Goal: Task Accomplishment & Management: Manage account settings

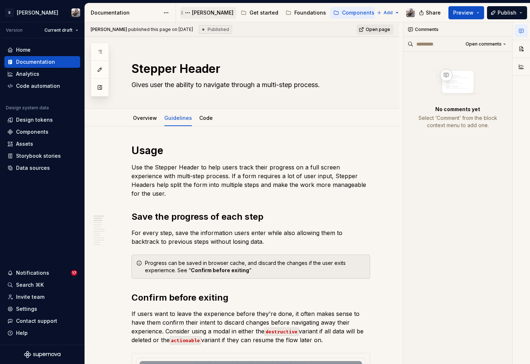
click at [199, 13] on div "[PERSON_NAME]" at bounding box center [213, 12] width 42 height 7
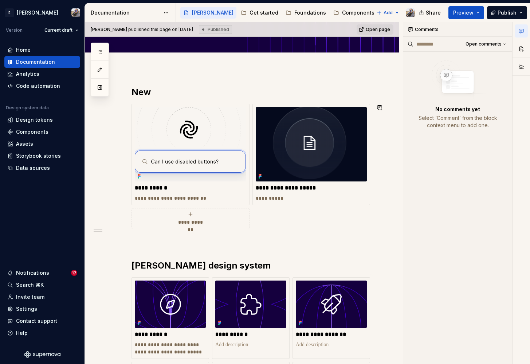
scroll to position [196, 0]
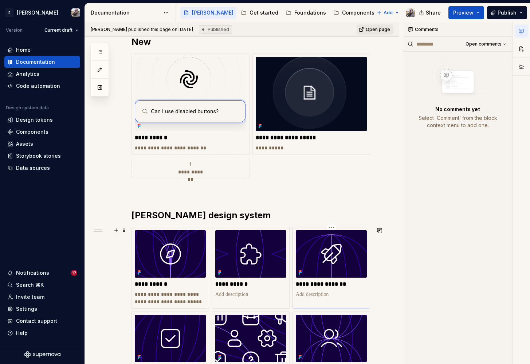
click at [326, 285] on p "**********" at bounding box center [331, 283] width 71 height 7
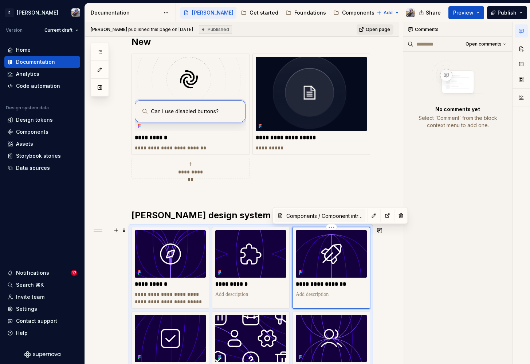
click at [347, 283] on p "**********" at bounding box center [331, 283] width 71 height 7
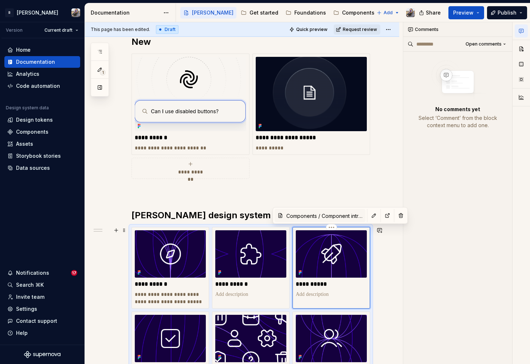
type textarea "*"
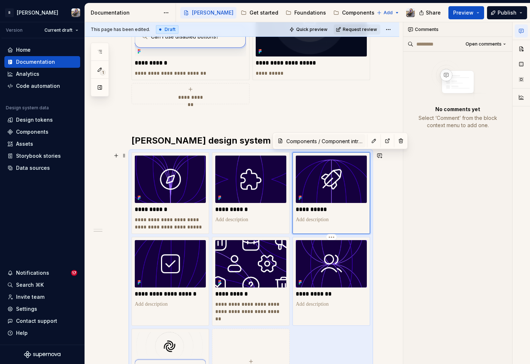
scroll to position [392, 0]
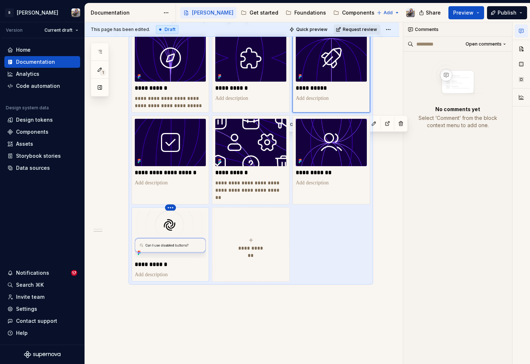
click at [171, 206] on html "**********" at bounding box center [265, 182] width 530 height 364
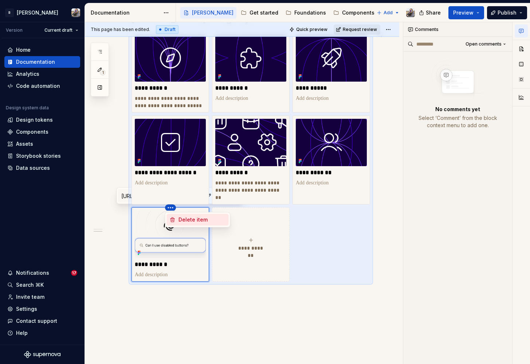
click at [174, 219] on icon at bounding box center [173, 220] width 6 height 6
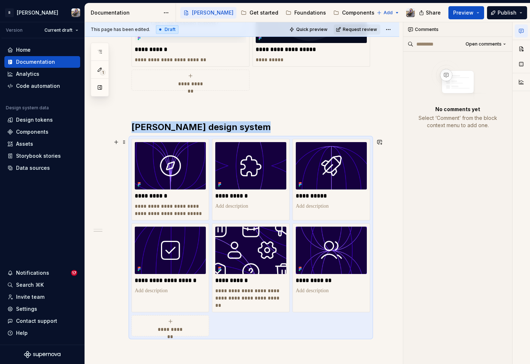
scroll to position [172, 0]
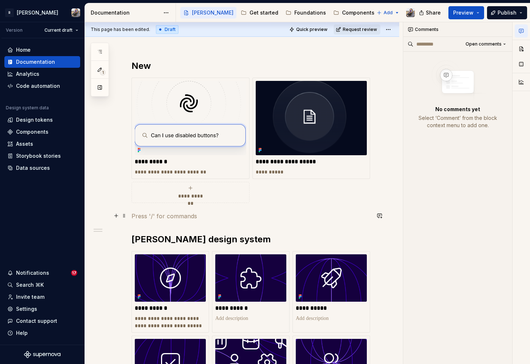
click at [326, 216] on p at bounding box center [250, 216] width 239 height 9
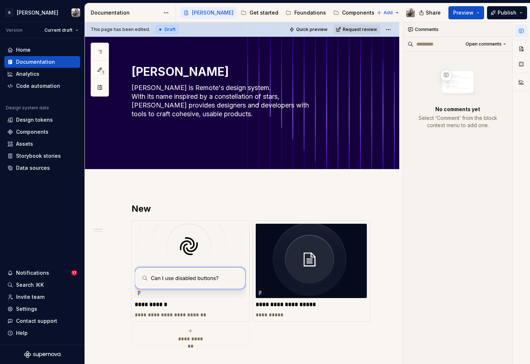
click at [351, 31] on span "Request review" at bounding box center [360, 30] width 34 height 6
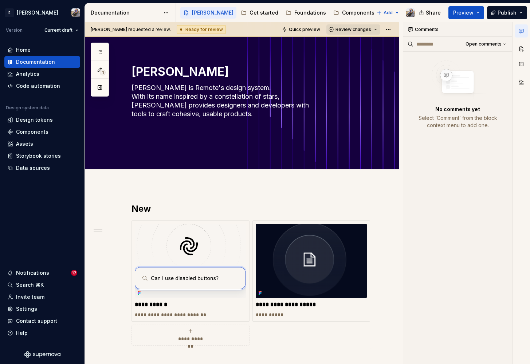
click at [363, 33] on button "Review changes" at bounding box center [353, 29] width 54 height 10
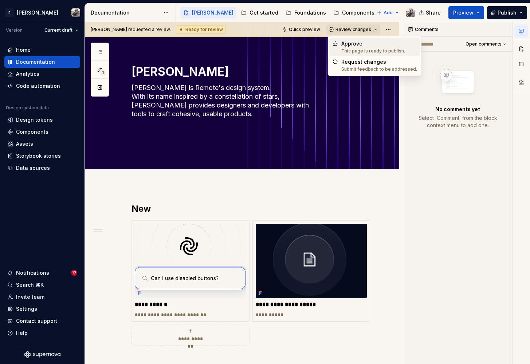
click at [361, 50] on div "This page is ready to publish." at bounding box center [373, 51] width 64 height 6
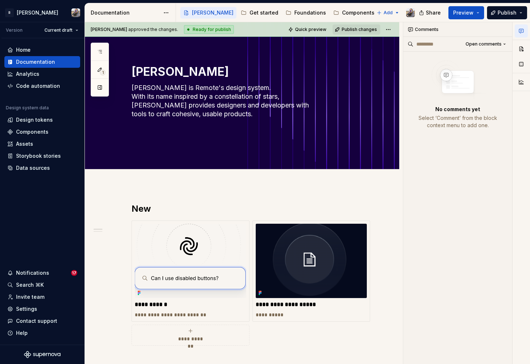
click at [364, 27] on span "Publish changes" at bounding box center [359, 30] width 35 height 6
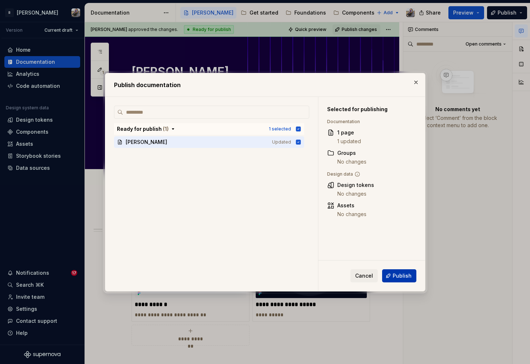
click at [402, 272] on span "Publish" at bounding box center [402, 275] width 19 height 7
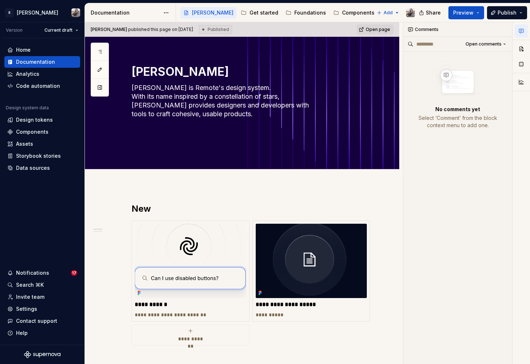
type textarea "*"
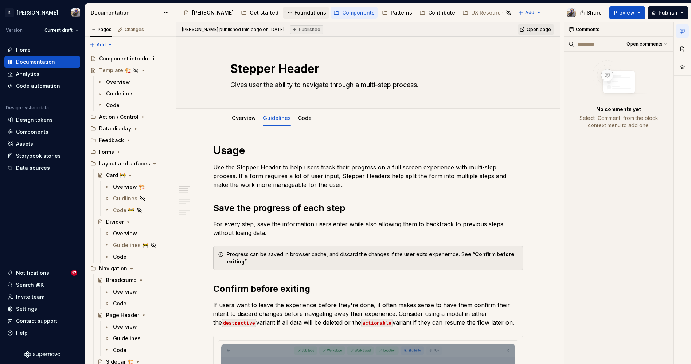
click at [294, 15] on div "Foundations" at bounding box center [310, 12] width 32 height 7
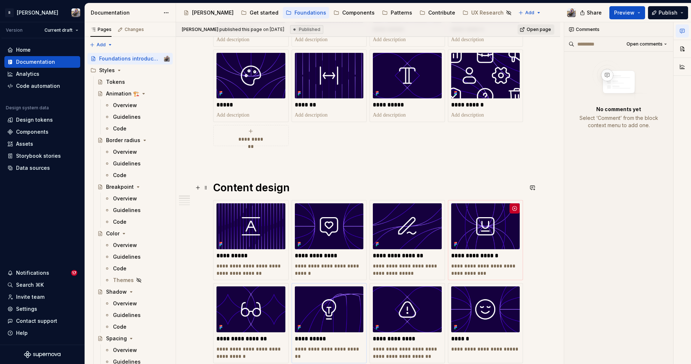
scroll to position [242, 0]
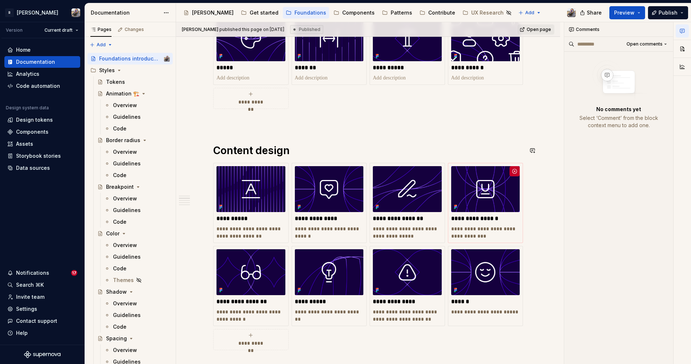
click at [517, 136] on div "**********" at bounding box center [368, 331] width 310 height 827
click at [512, 173] on button "button" at bounding box center [514, 171] width 10 height 10
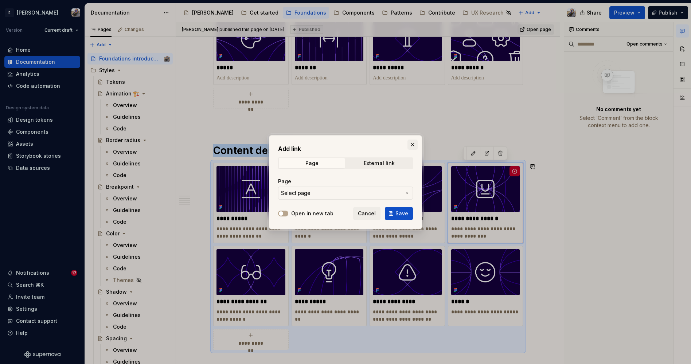
click at [412, 140] on button "button" at bounding box center [412, 145] width 10 height 10
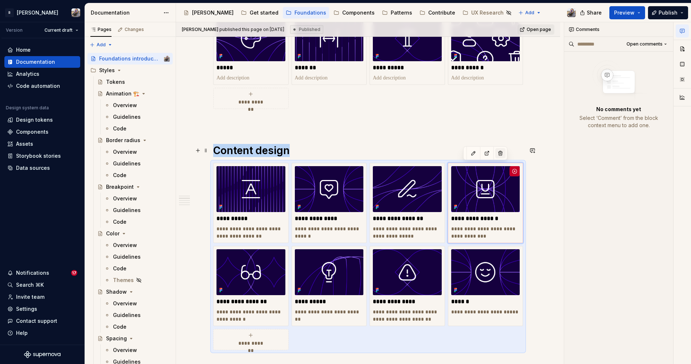
click at [500, 154] on button "button" at bounding box center [500, 153] width 10 height 10
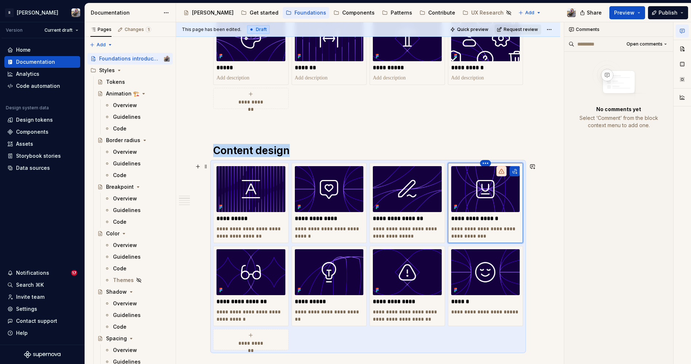
click at [487, 164] on html "R Norma Version Current draft Home Documentation Analytics Code automation Desi…" at bounding box center [345, 182] width 691 height 364
click at [491, 175] on div "Delete item" at bounding box center [513, 176] width 62 height 12
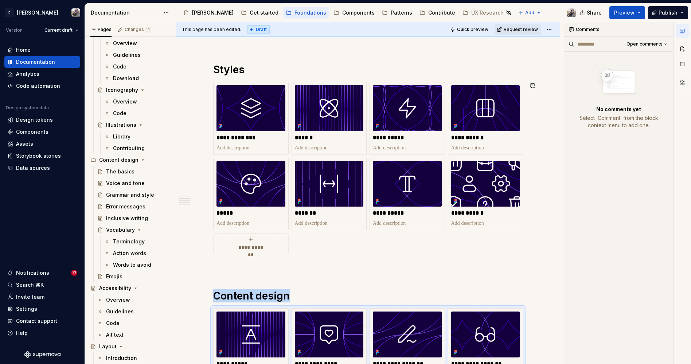
scroll to position [9, 0]
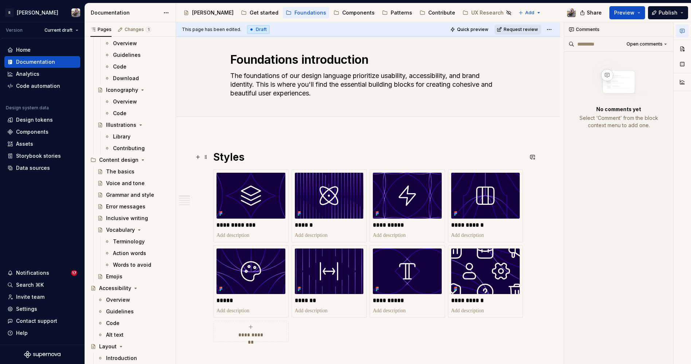
click at [228, 156] on h1 "Styles" at bounding box center [368, 156] width 310 height 13
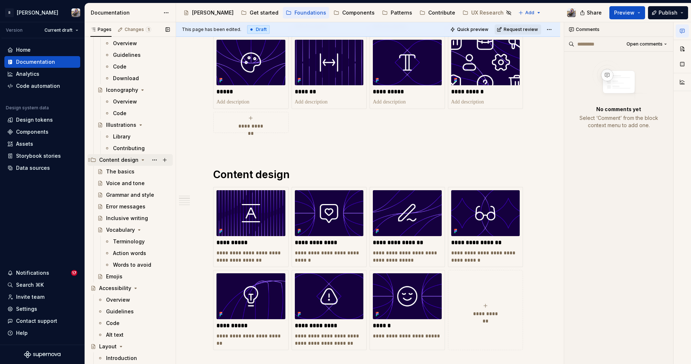
scroll to position [325, 0]
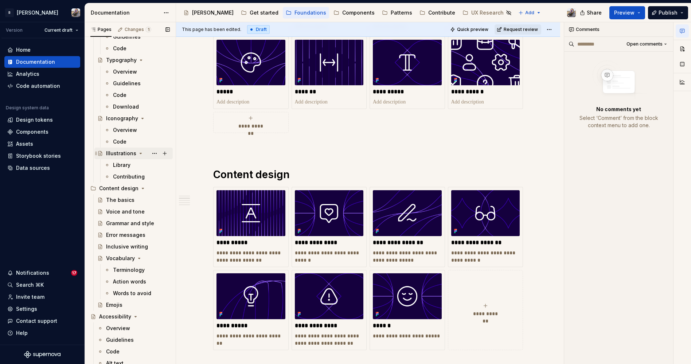
click at [127, 155] on div "Illustrations" at bounding box center [121, 153] width 30 height 7
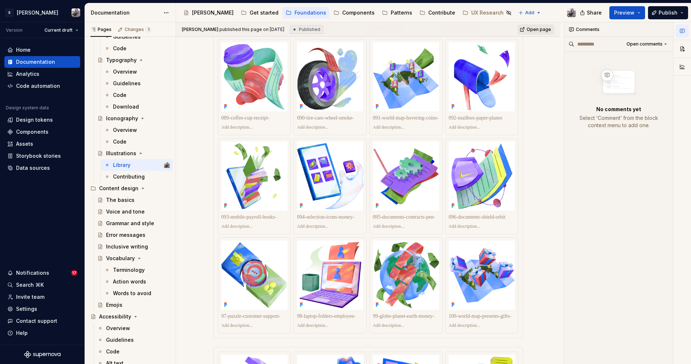
scroll to position [4370, 0]
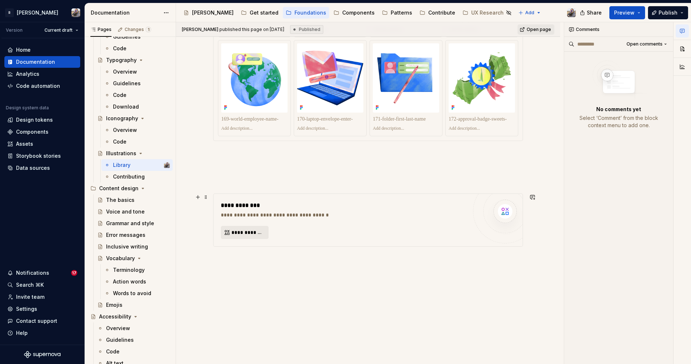
click at [236, 237] on button "**********" at bounding box center [245, 232] width 48 height 13
type textarea "*"
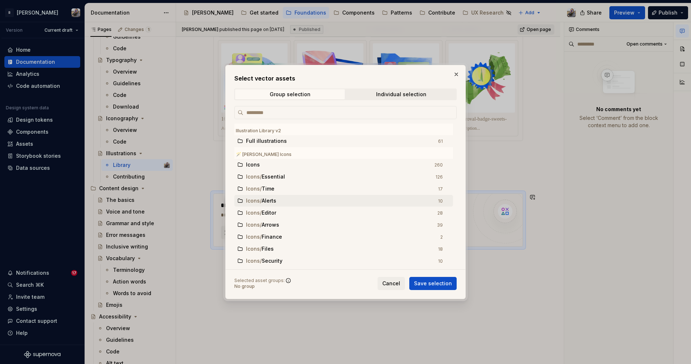
scroll to position [9, 0]
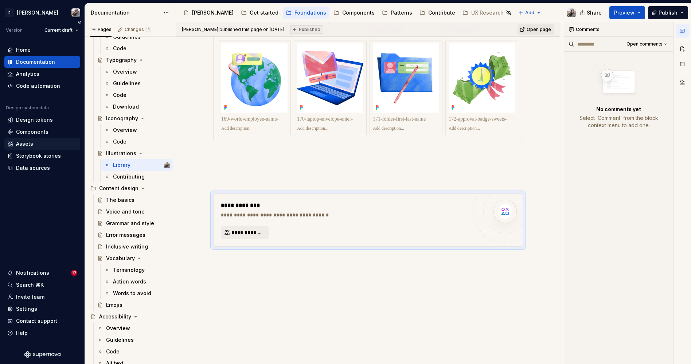
click at [19, 145] on div "Assets" at bounding box center [24, 143] width 17 height 7
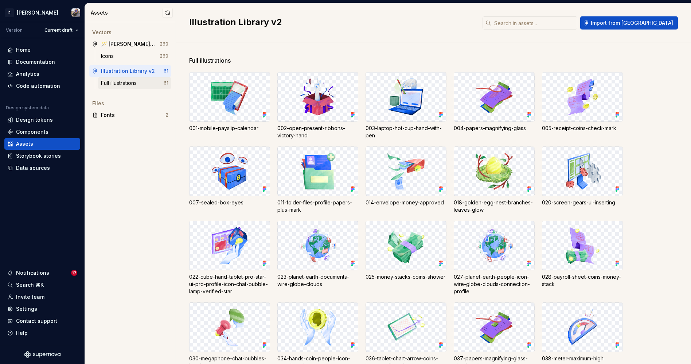
click at [122, 83] on div "Full illustrations" at bounding box center [120, 82] width 39 height 7
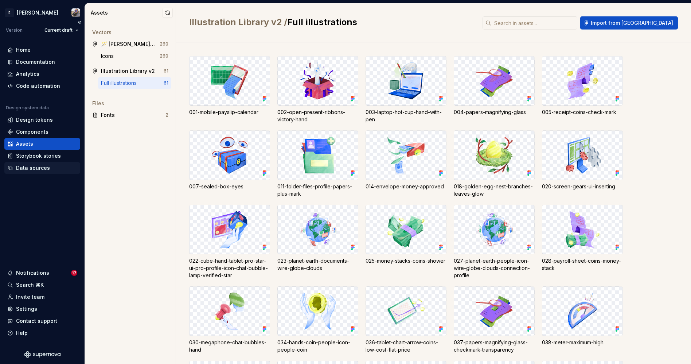
click at [32, 166] on div "Data sources" at bounding box center [33, 167] width 34 height 7
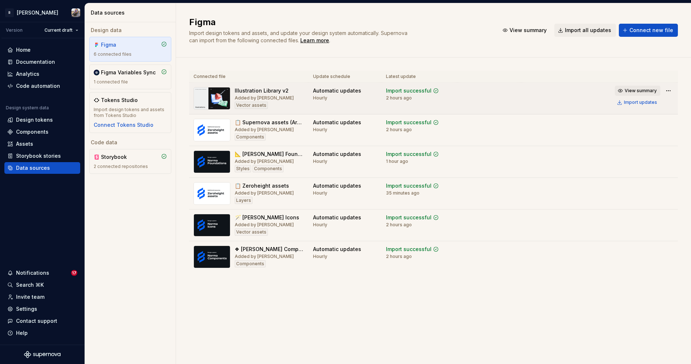
click at [530, 91] on span "View summary" at bounding box center [640, 91] width 32 height 6
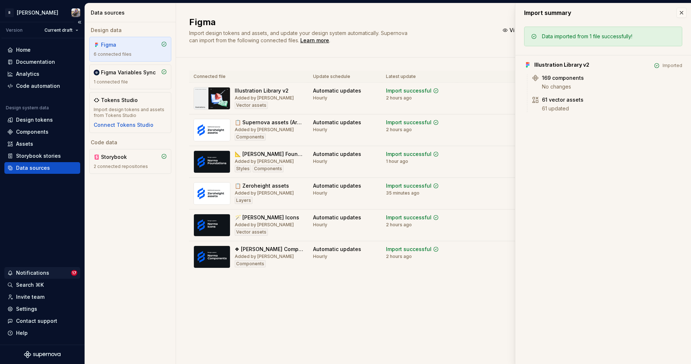
click at [62, 271] on div "Notifications" at bounding box center [39, 272] width 64 height 7
click at [37, 145] on html "R Norma Version Current draft Home Documentation Analytics Code automation Desi…" at bounding box center [345, 182] width 691 height 364
click at [37, 145] on div "Assets" at bounding box center [42, 143] width 70 height 7
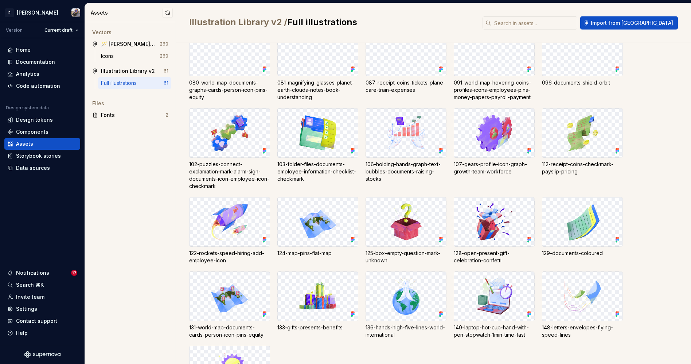
scroll to position [712, 0]
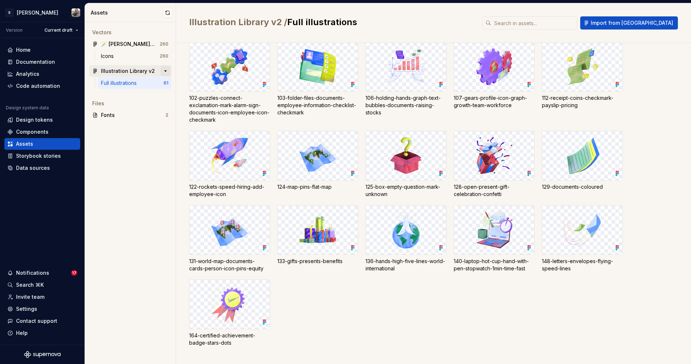
click at [165, 71] on button "button" at bounding box center [165, 71] width 10 height 10
click at [132, 71] on div "Illustration Library v2" at bounding box center [128, 70] width 54 height 7
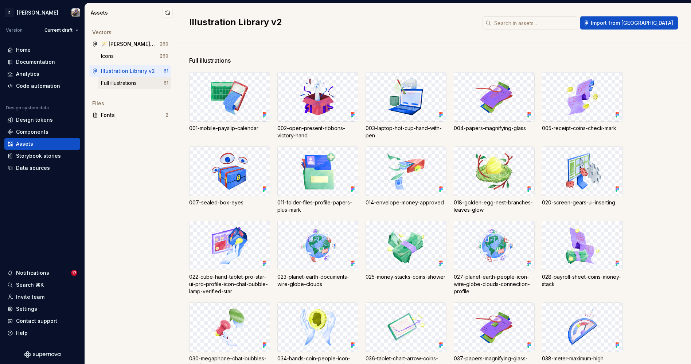
click at [128, 80] on div "Full illustrations" at bounding box center [120, 82] width 39 height 7
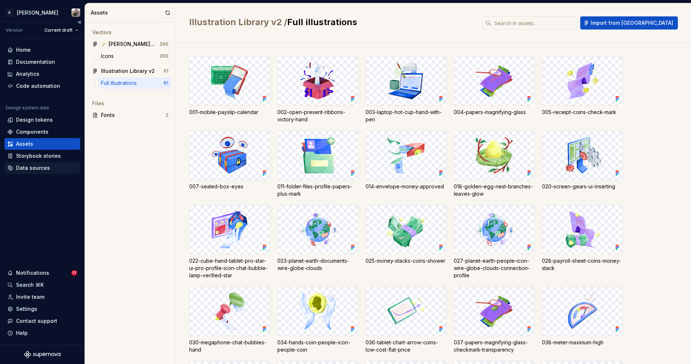
click at [31, 165] on div "Data sources" at bounding box center [33, 167] width 34 height 7
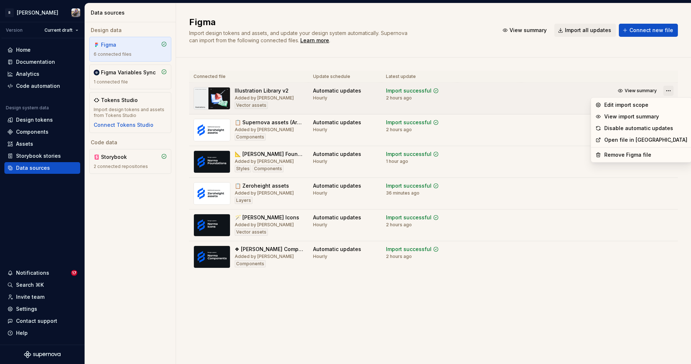
click at [530, 89] on html "R Norma Version Current draft Home Documentation Analytics Code automation Desi…" at bounding box center [345, 182] width 691 height 364
click at [530, 106] on div "Edit import scope" at bounding box center [645, 104] width 83 height 7
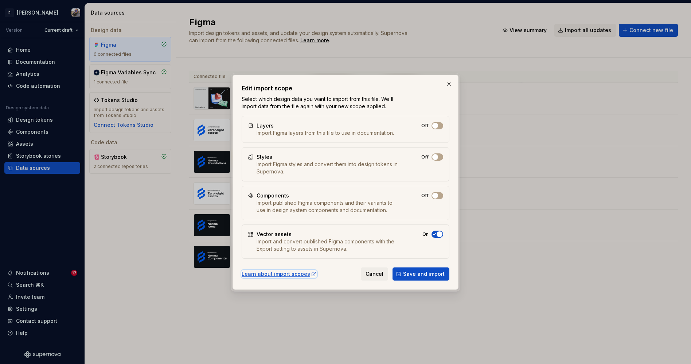
click at [277, 275] on div "Learn about import scopes" at bounding box center [279, 273] width 75 height 7
click at [445, 82] on button "button" at bounding box center [449, 84] width 10 height 10
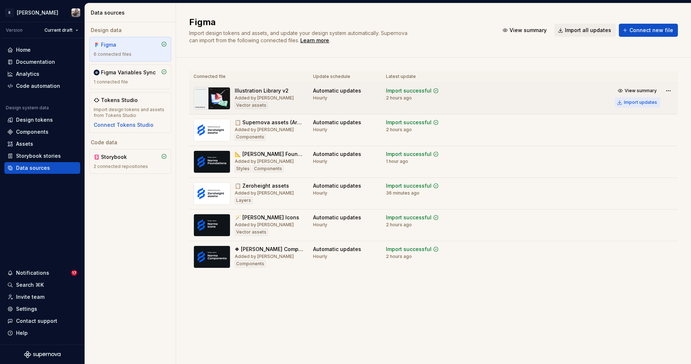
click at [530, 100] on div "Import updates" at bounding box center [640, 102] width 33 height 6
click at [530, 101] on div "Import updates" at bounding box center [640, 102] width 33 height 6
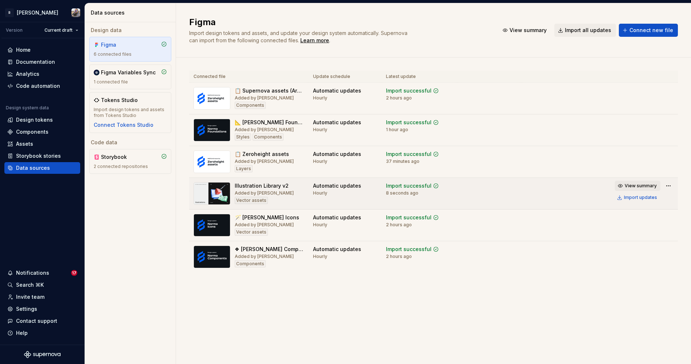
click at [530, 186] on span "View summary" at bounding box center [640, 186] width 32 height 6
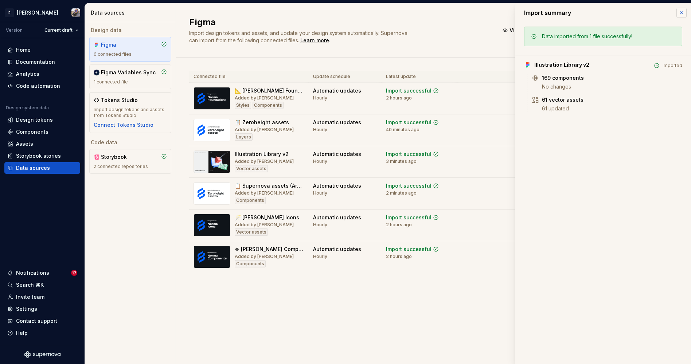
click at [530, 12] on button "button" at bounding box center [681, 13] width 10 height 10
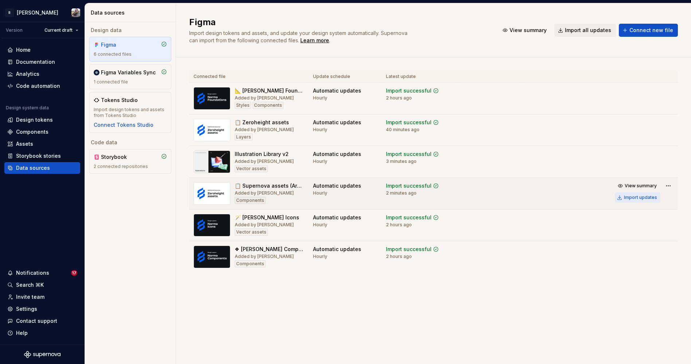
click at [530, 197] on div "Import updates" at bounding box center [640, 198] width 33 height 6
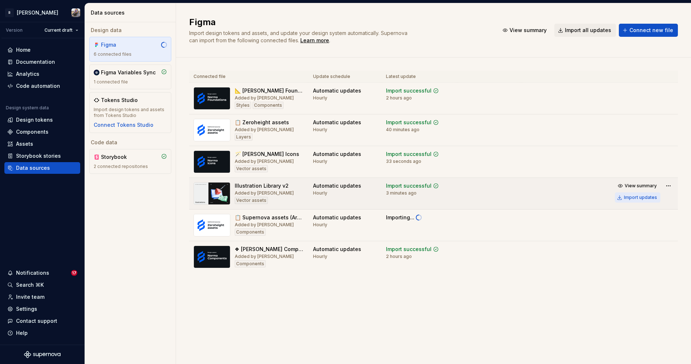
click at [530, 196] on div "Import updates" at bounding box center [640, 198] width 33 height 6
click at [530, 166] on div "Import updates" at bounding box center [640, 166] width 33 height 6
click at [530, 136] on div "Import updates" at bounding box center [640, 134] width 33 height 6
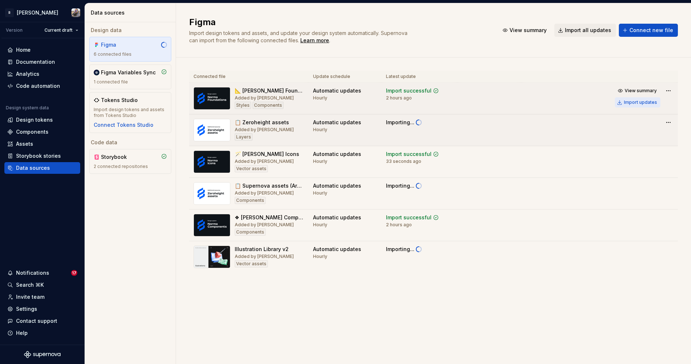
click at [530, 102] on div "Import updates" at bounding box center [640, 102] width 33 height 6
click at [40, 65] on div "Documentation" at bounding box center [35, 61] width 39 height 7
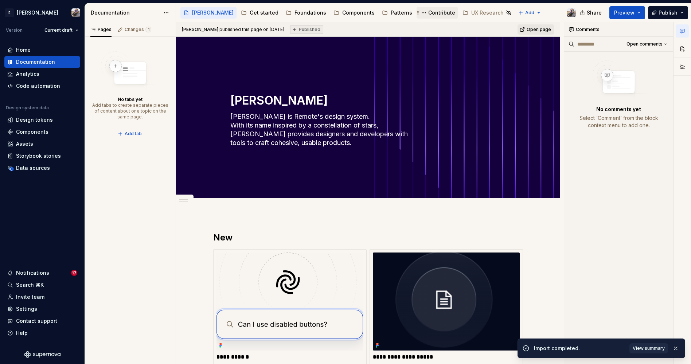
click at [428, 13] on div "Contribute" at bounding box center [441, 12] width 27 height 7
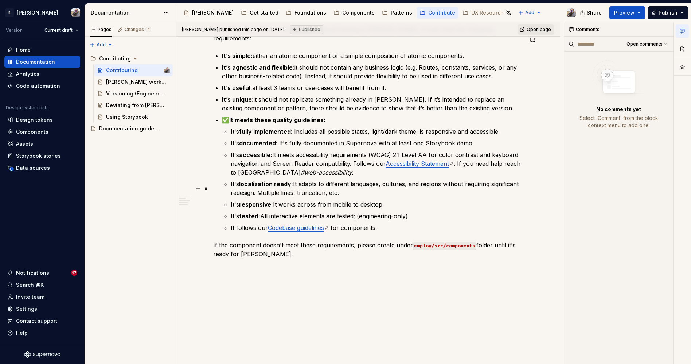
scroll to position [582, 0]
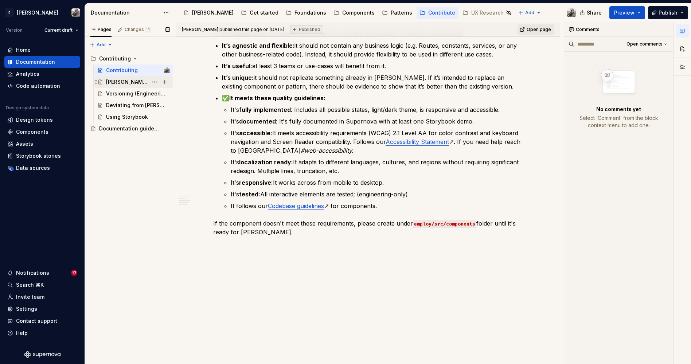
click at [118, 81] on div "[PERSON_NAME] workflow" at bounding box center [127, 81] width 42 height 7
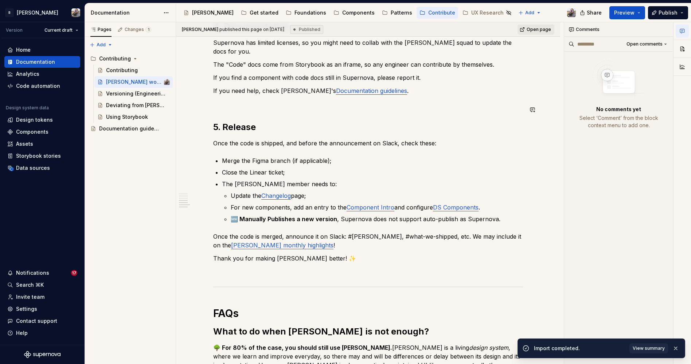
scroll to position [813, 0]
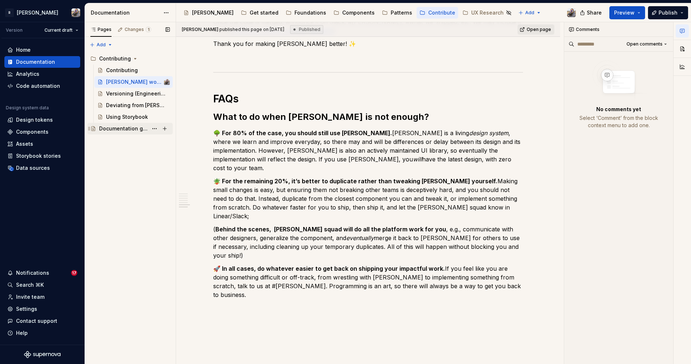
click at [108, 129] on div "Documentation guidelines" at bounding box center [123, 128] width 49 height 7
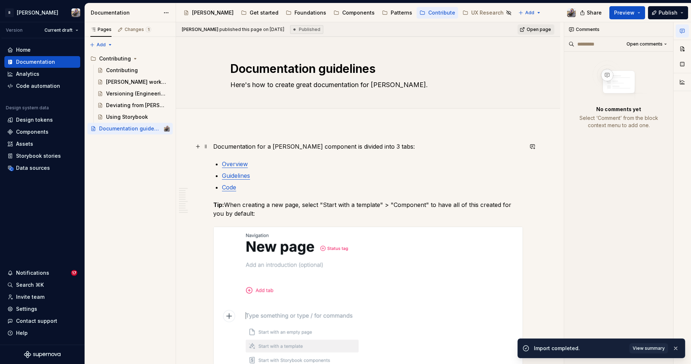
click at [382, 142] on p "Documentation for a [PERSON_NAME] component is divided into 3 tabs:" at bounding box center [368, 146] width 310 height 9
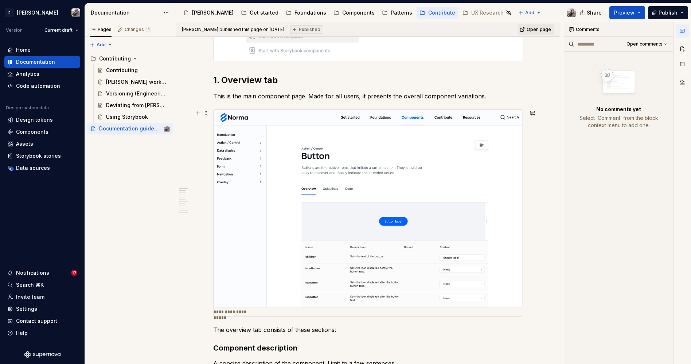
scroll to position [314, 0]
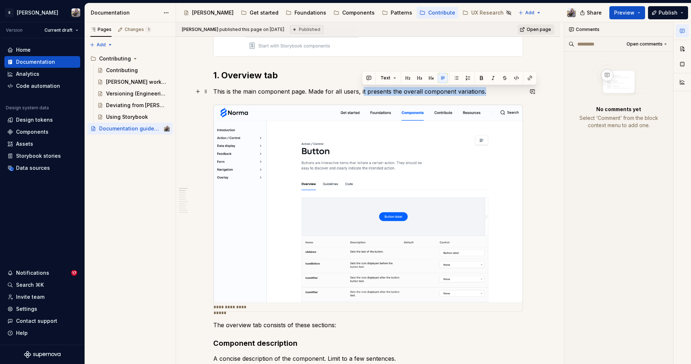
drag, startPoint x: 362, startPoint y: 90, endPoint x: 499, endPoint y: 94, distance: 136.3
click at [494, 93] on p "This is the main component page. Made for all users, it presents the overall co…" at bounding box center [368, 91] width 310 height 9
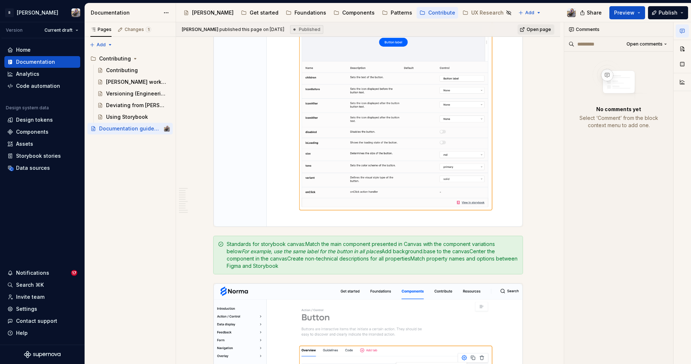
scroll to position [0, 0]
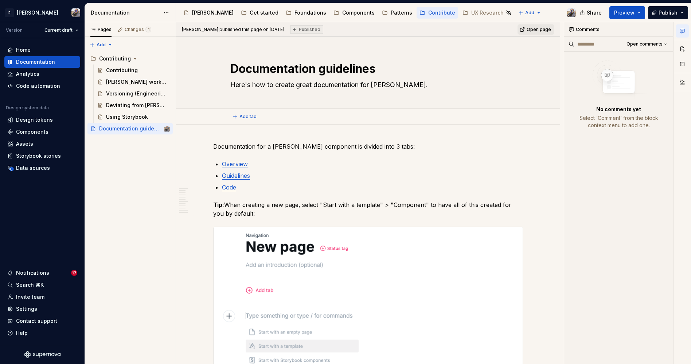
type textarea "*"
click at [235, 145] on p "Documentation for a Norma component is divided into 3 tabs:" at bounding box center [368, 146] width 310 height 9
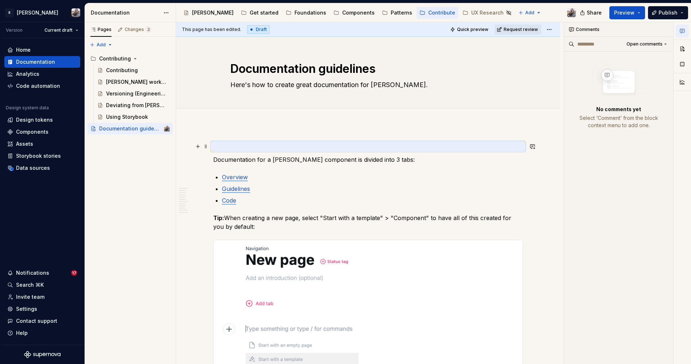
click at [247, 146] on p at bounding box center [368, 146] width 310 height 9
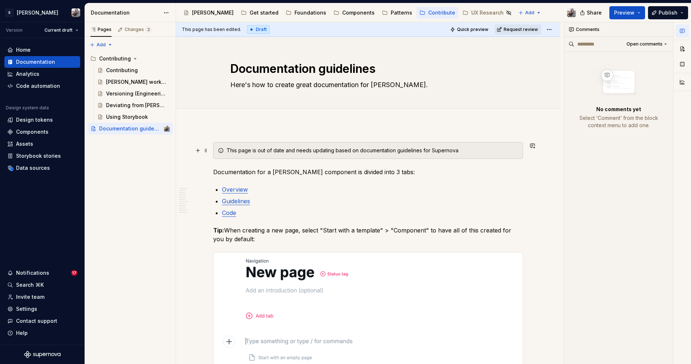
click at [445, 152] on div "This page is out of date and needs updating based on documentation guidelines f…" at bounding box center [372, 150] width 291 height 7
type textarea "*"
click at [599, 137] on button "button" at bounding box center [602, 138] width 10 height 10
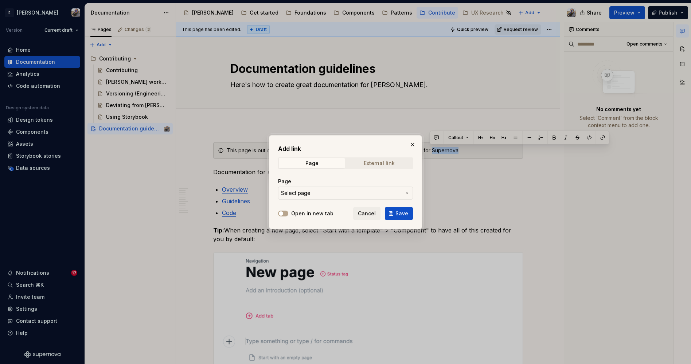
click at [380, 162] on div "External link" at bounding box center [379, 163] width 31 height 6
click at [305, 196] on input "URL" at bounding box center [345, 192] width 135 height 13
type input "https://supernova.io"
click at [287, 212] on button "Open in new tab" at bounding box center [283, 214] width 10 height 6
click at [397, 216] on span "Save" at bounding box center [401, 213] width 13 height 7
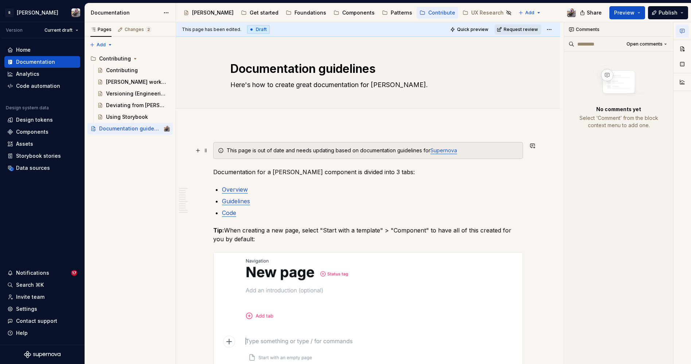
click at [240, 149] on div "This page is out of date and needs updating based on documentation guidelines f…" at bounding box center [372, 150] width 291 height 7
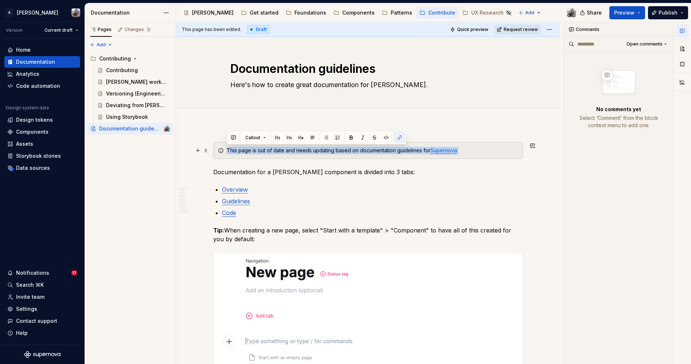
click at [288, 150] on div "This page is out of date and needs updating based on documentation guidelines f…" at bounding box center [372, 150] width 291 height 7
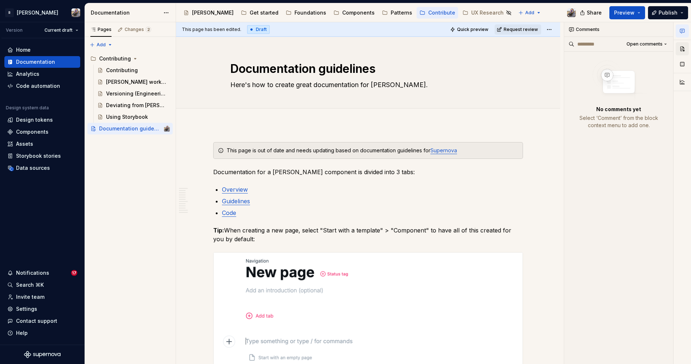
click at [679, 45] on button "button" at bounding box center [681, 48] width 13 height 13
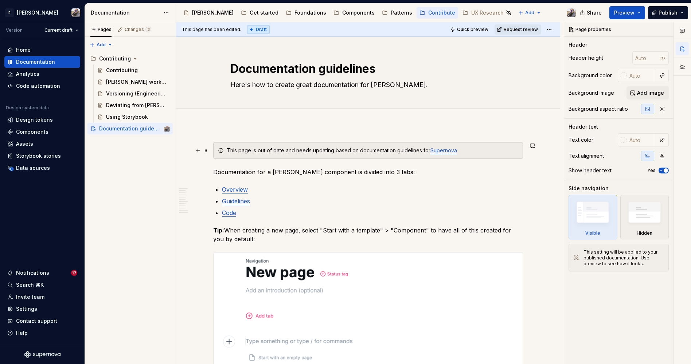
click at [265, 150] on div "This page is out of date and needs updating based on documentation guidelines f…" at bounding box center [372, 150] width 291 height 7
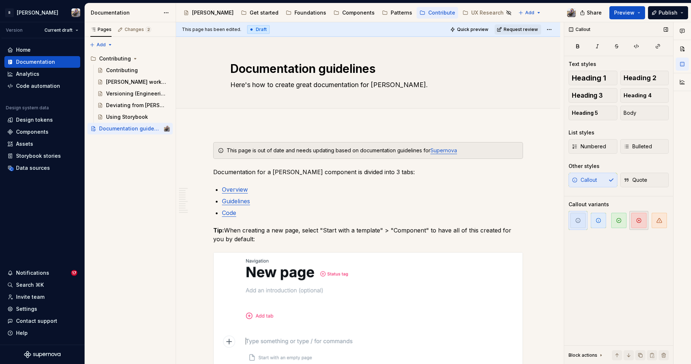
click at [642, 222] on span "button" at bounding box center [638, 220] width 15 height 15
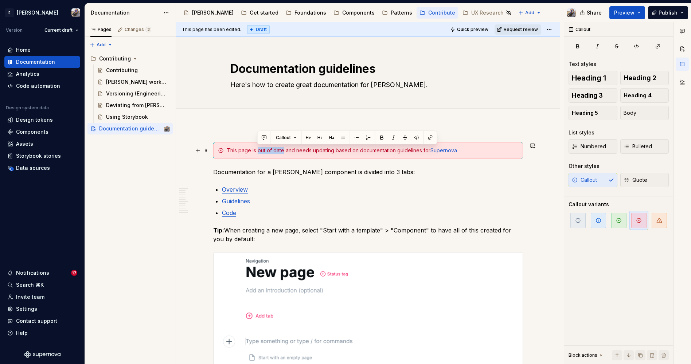
drag, startPoint x: 284, startPoint y: 150, endPoint x: 256, endPoint y: 148, distance: 27.4
click at [256, 148] on div "This page is out of date and needs updating based on documentation guidelines f…" at bounding box center [372, 150] width 291 height 7
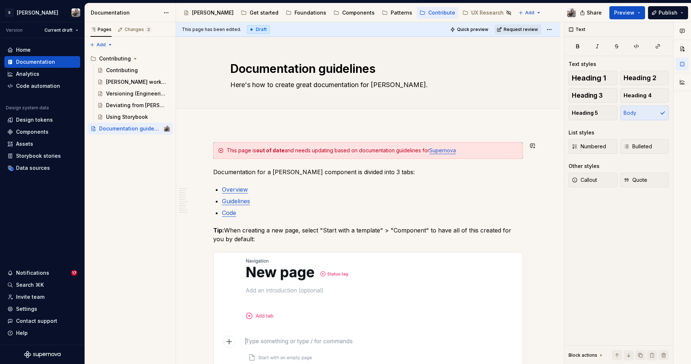
click at [511, 28] on span "Request review" at bounding box center [520, 30] width 34 height 6
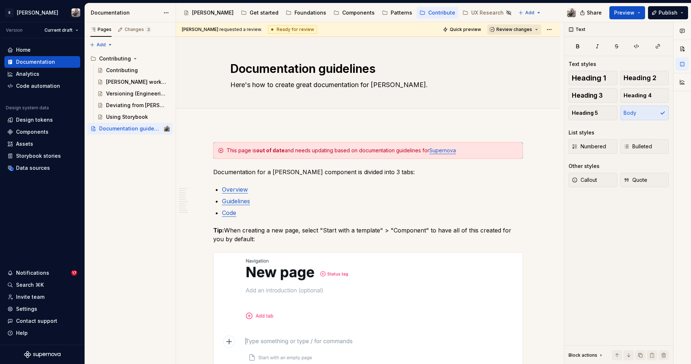
click at [514, 28] on span "Review changes" at bounding box center [514, 30] width 36 height 6
click at [512, 40] on span "Approve This page is ready to publish." at bounding box center [535, 47] width 90 height 18
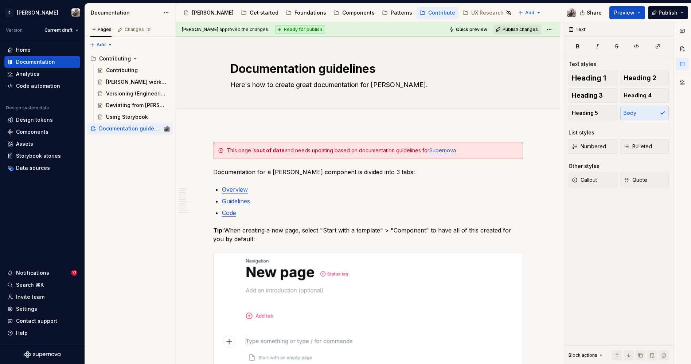
click at [515, 25] on button "Publish changes" at bounding box center [517, 29] width 48 height 10
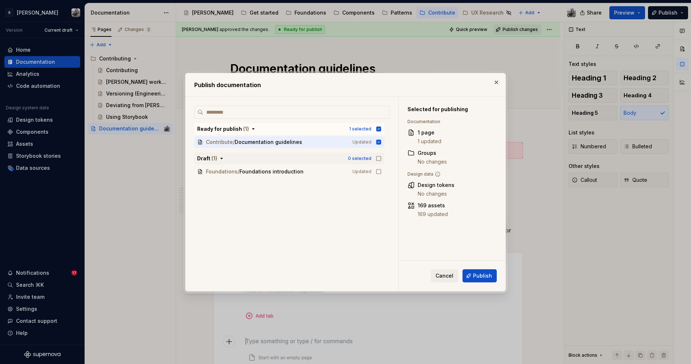
click at [381, 157] on button "Draft ( 1 ) 0 selected" at bounding box center [289, 159] width 190 height 12
click at [380, 160] on icon "button" at bounding box center [378, 158] width 4 height 4
click at [474, 273] on button "Publish" at bounding box center [479, 275] width 34 height 13
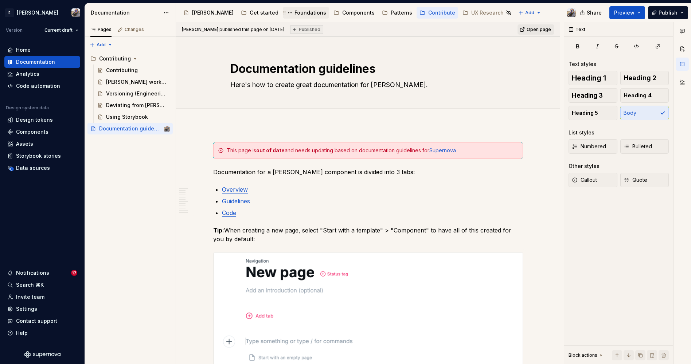
click at [294, 10] on div "Foundations" at bounding box center [310, 12] width 32 height 7
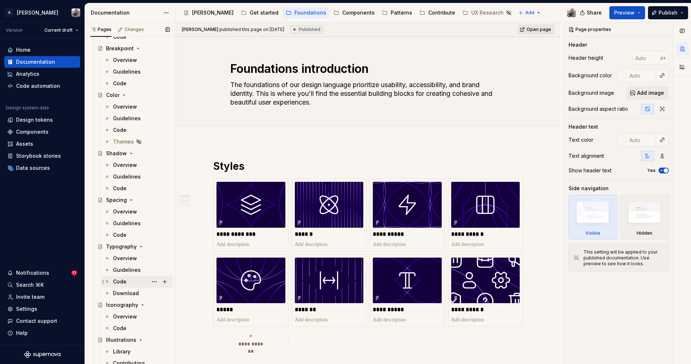
scroll to position [168, 0]
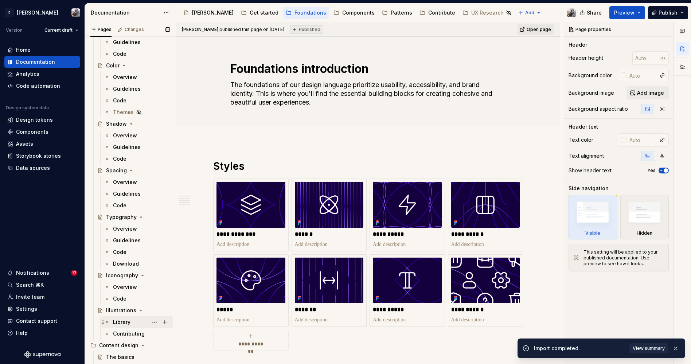
click at [120, 320] on div "Library" at bounding box center [121, 321] width 17 height 7
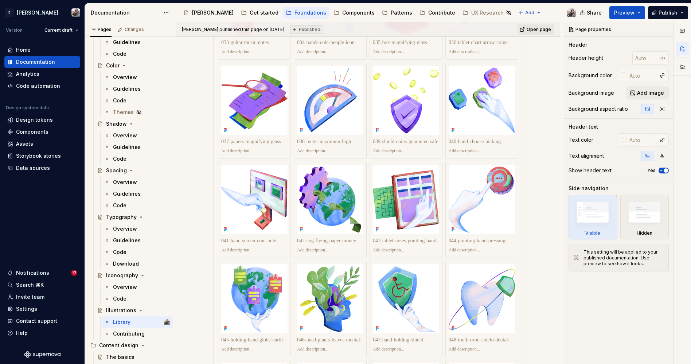
scroll to position [4370, 0]
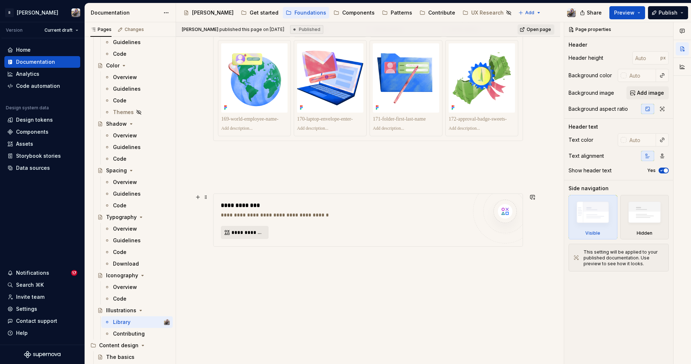
type textarea "*"
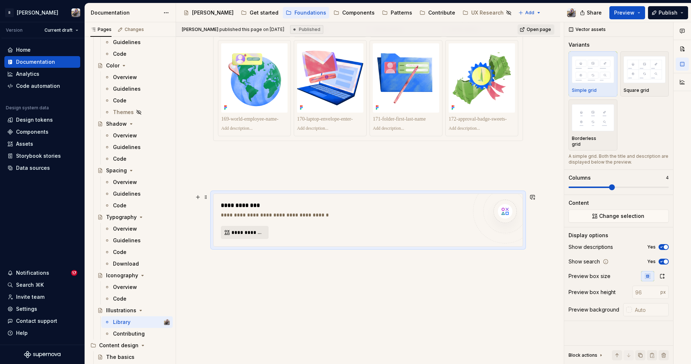
click at [253, 236] on span "**********" at bounding box center [247, 232] width 32 height 7
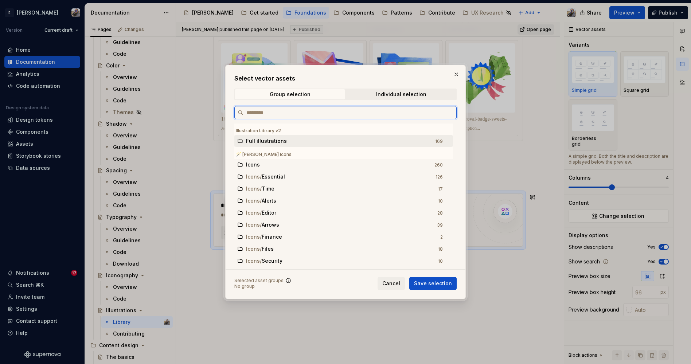
click at [271, 139] on span "Full illustrations" at bounding box center [266, 140] width 41 height 7
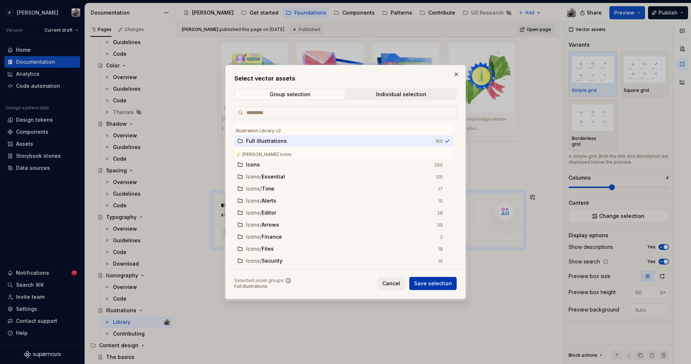
click at [418, 283] on span "Save selection" at bounding box center [433, 283] width 38 height 7
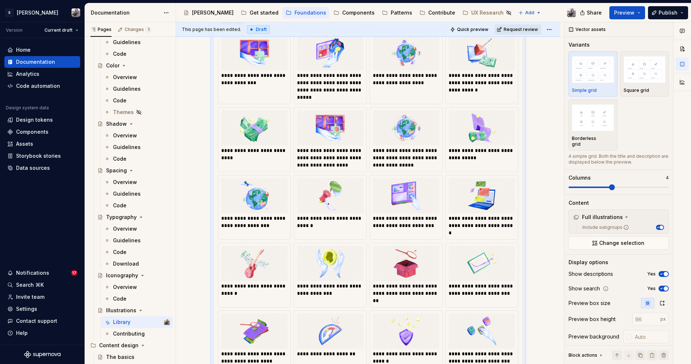
scroll to position [4909, 0]
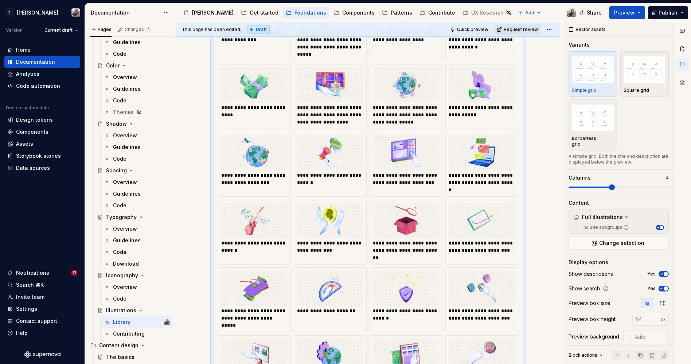
click at [191, 181] on div "**********" at bounding box center [370, 193] width 388 height 342
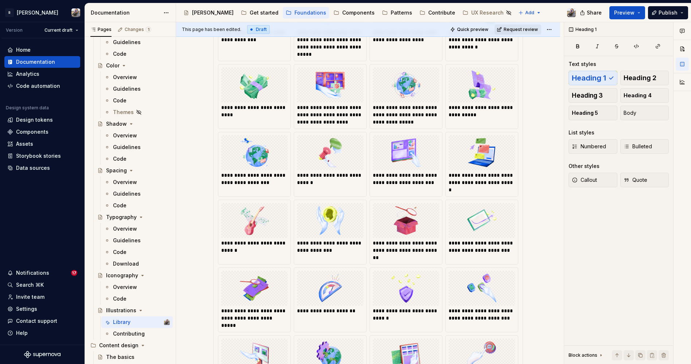
scroll to position [4798, 0]
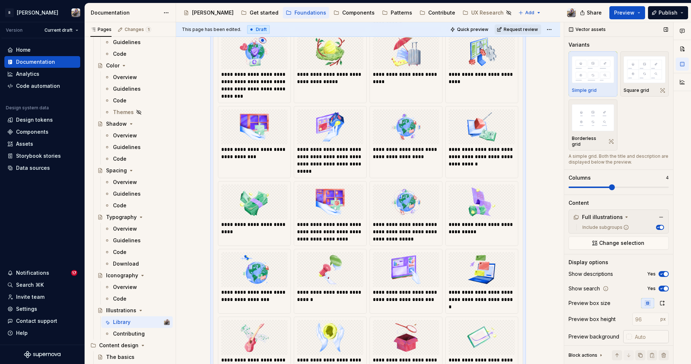
click at [626, 337] on div at bounding box center [629, 337] width 6 height 6
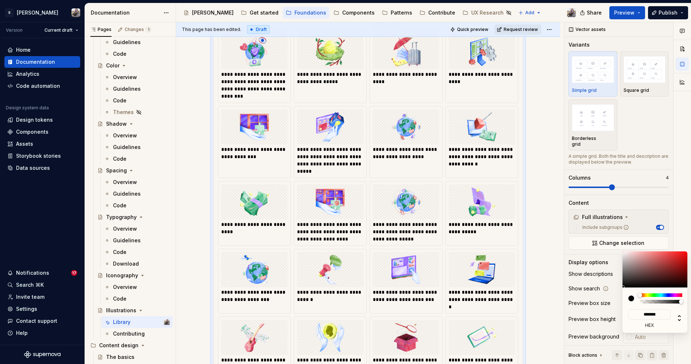
type input "#644545"
type input "*******"
type input "#6A4949"
type input "*******"
type input "#815E5E"
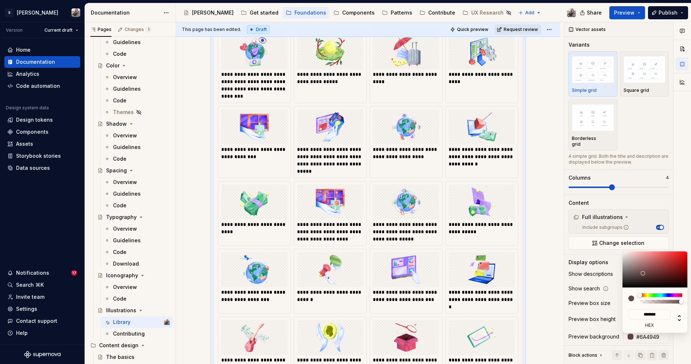
type input "*******"
type input "#9D7979"
type input "*******"
type input "#B99797"
type input "*******"
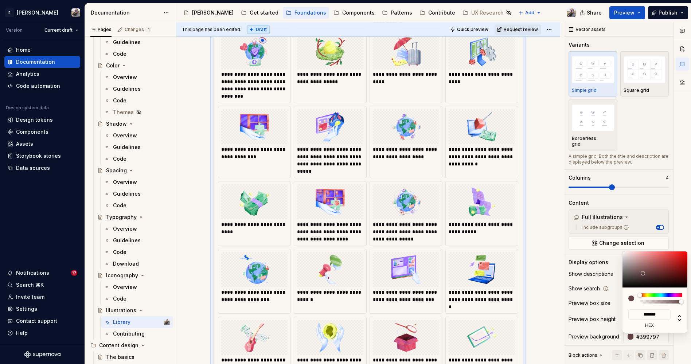
type input "#C6A7A7"
type input "*******"
type input "#E0C7C7"
type input "*******"
type input "#E8D2D2"
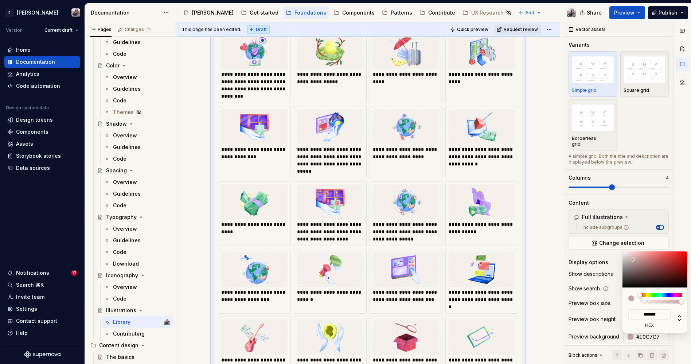
type input "*******"
type input "#EDDBDB"
type input "*******"
type input "#F0E0E0"
type input "*******"
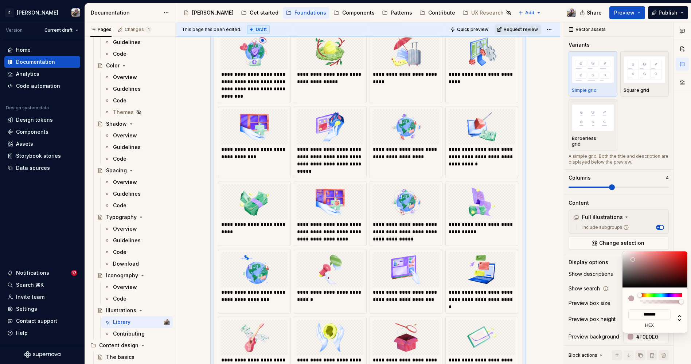
type input "#F2E3E3"
type input "*******"
type input "#F7EEEE"
type input "*******"
type input "#FFFCFC"
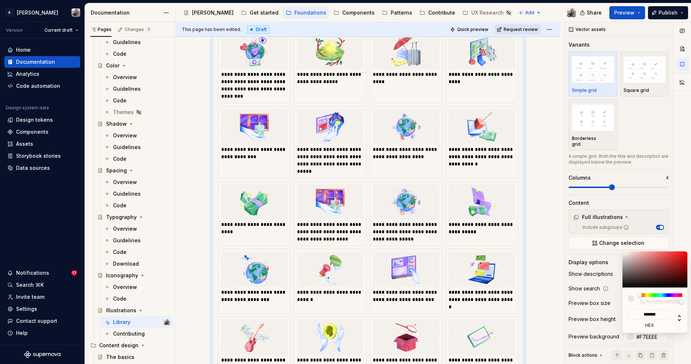
type input "*******"
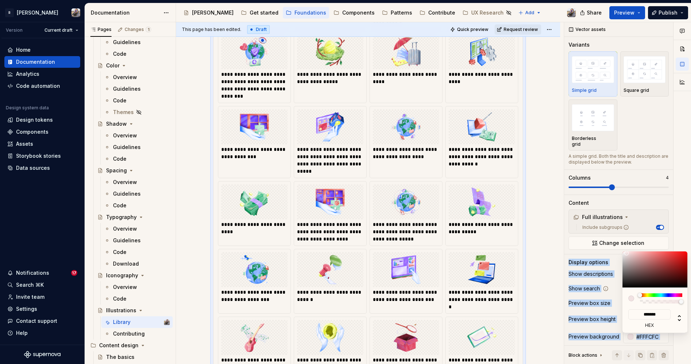
type input "#FFFFFF"
type input "*******"
drag, startPoint x: 643, startPoint y: 273, endPoint x: 618, endPoint y: 250, distance: 34.3
click at [618, 250] on body "R Norma Version Current draft Home Documentation Analytics Code automation Desi…" at bounding box center [345, 182] width 691 height 364
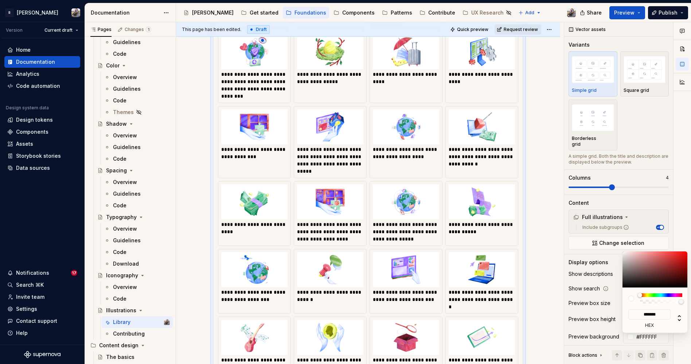
click at [552, 267] on html "R Norma Version Current draft Home Documentation Analytics Code automation Desi…" at bounding box center [345, 182] width 691 height 364
click at [586, 298] on div "Comments Open comments No comments yet Select ‘Comment’ from the block context …" at bounding box center [627, 193] width 127 height 342
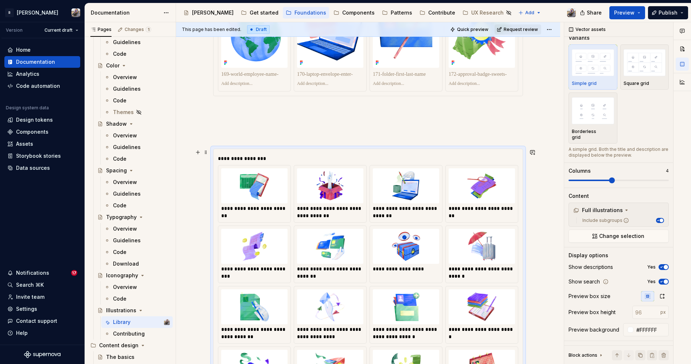
scroll to position [4340, 0]
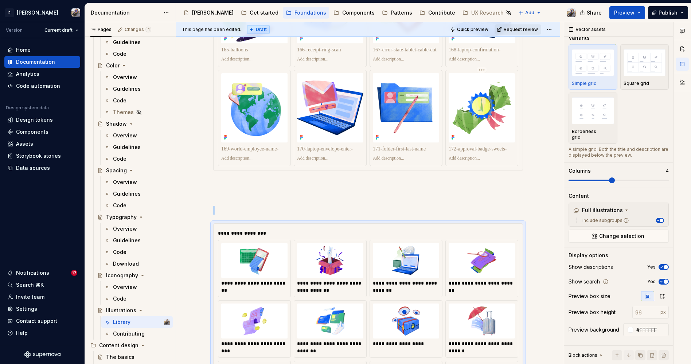
click at [493, 162] on div at bounding box center [481, 158] width 66 height 9
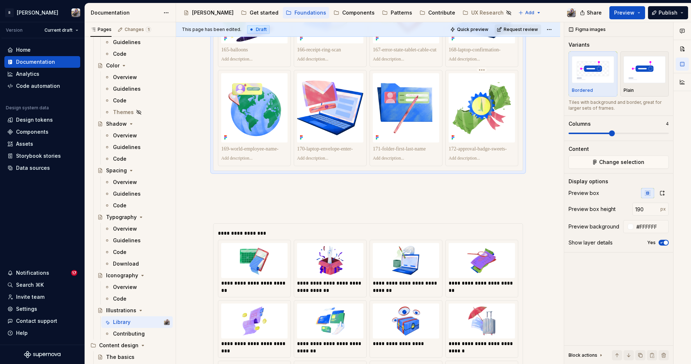
scroll to position [0, 0]
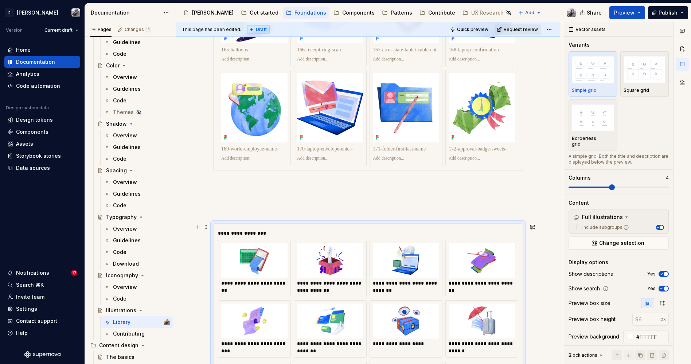
click at [636, 319] on input "number" at bounding box center [646, 319] width 28 height 13
type input "190"
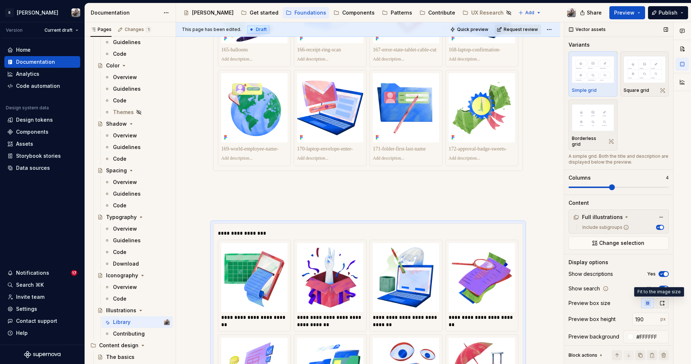
click at [659, 303] on icon "button" at bounding box center [662, 303] width 6 height 6
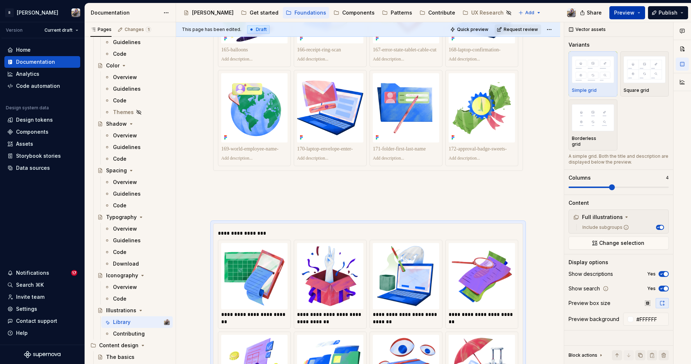
click at [632, 15] on span "Preview" at bounding box center [624, 12] width 20 height 7
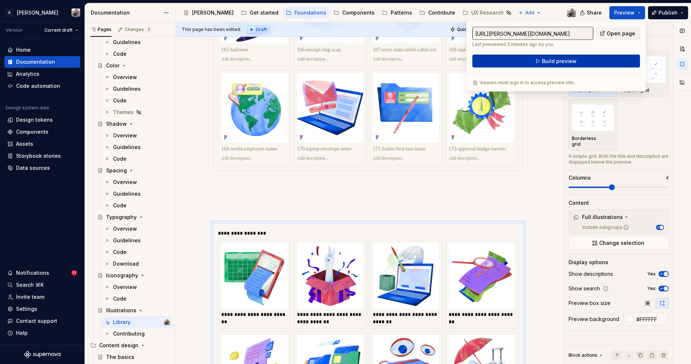
click at [580, 64] on button "Build preview" at bounding box center [556, 61] width 168 height 13
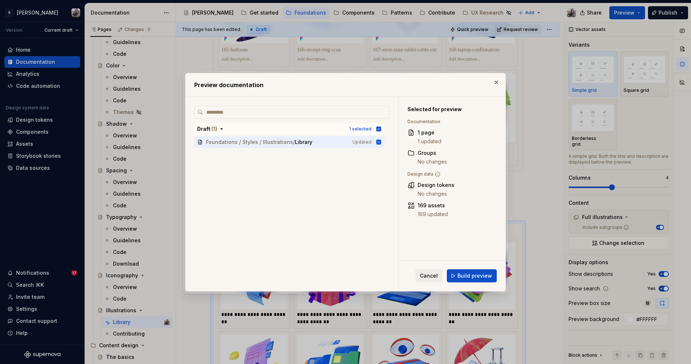
click at [478, 274] on span "Build preview" at bounding box center [474, 275] width 35 height 7
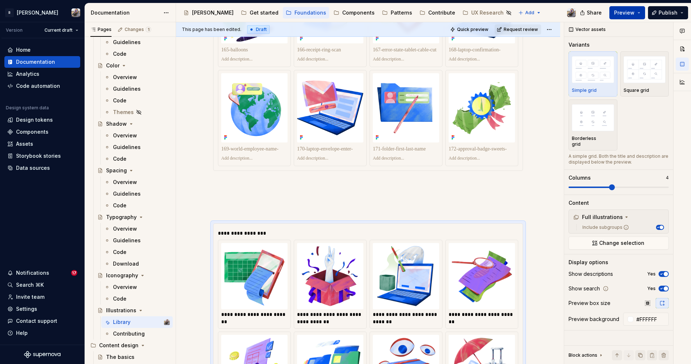
click at [634, 12] on span "Preview" at bounding box center [624, 12] width 20 height 7
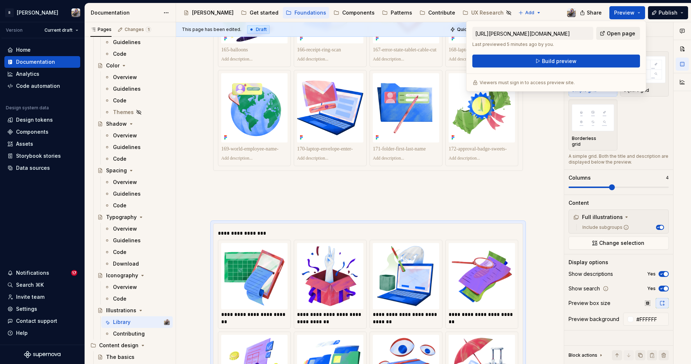
click at [628, 31] on span "Open page" at bounding box center [620, 33] width 28 height 7
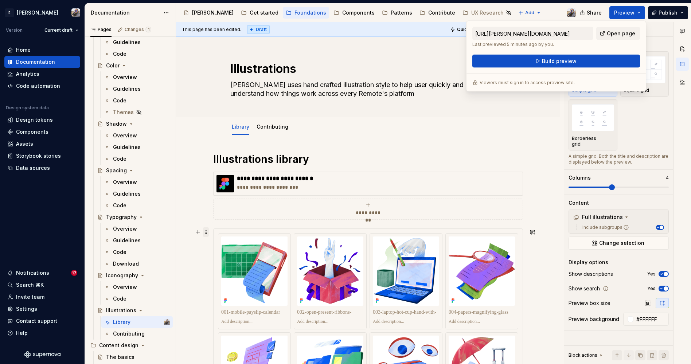
click at [205, 232] on span at bounding box center [206, 232] width 6 height 10
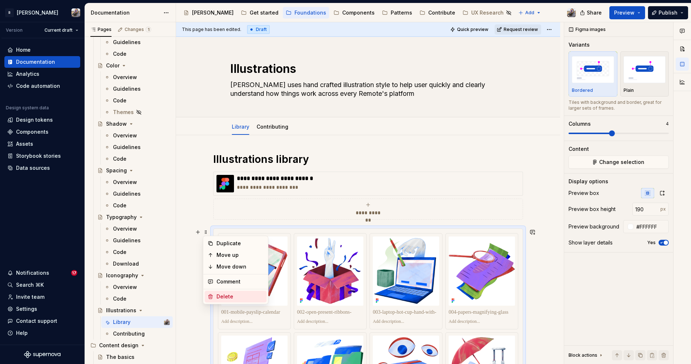
click at [221, 298] on div "Delete" at bounding box center [239, 296] width 47 height 7
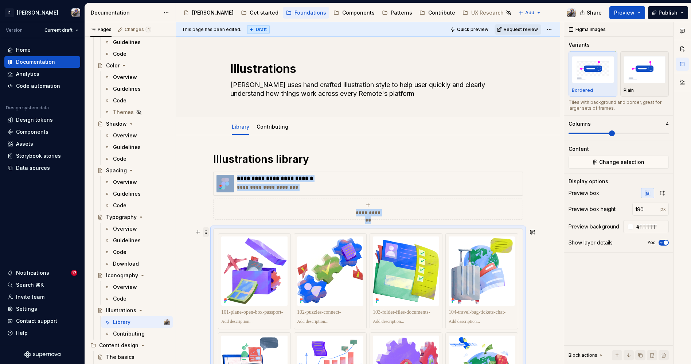
click at [207, 233] on span at bounding box center [206, 232] width 6 height 10
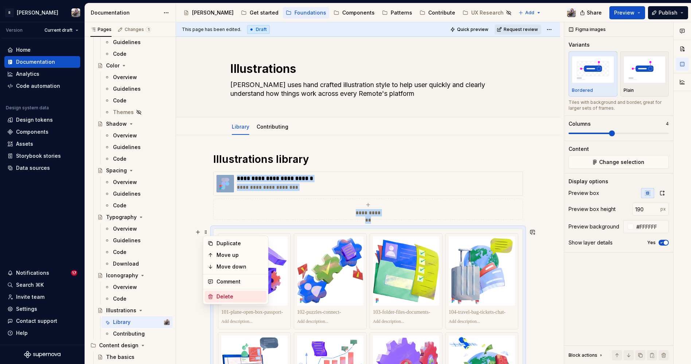
click at [222, 295] on div "Delete" at bounding box center [239, 296] width 47 height 7
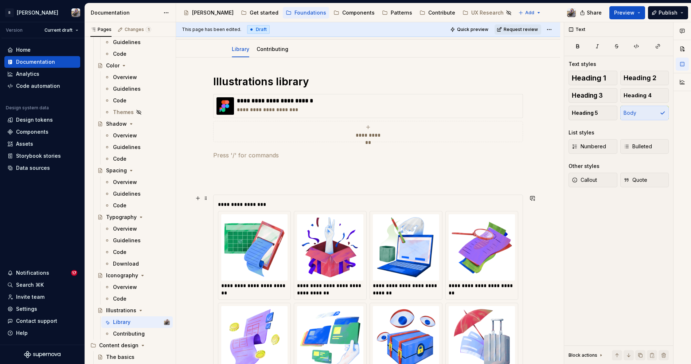
scroll to position [109, 0]
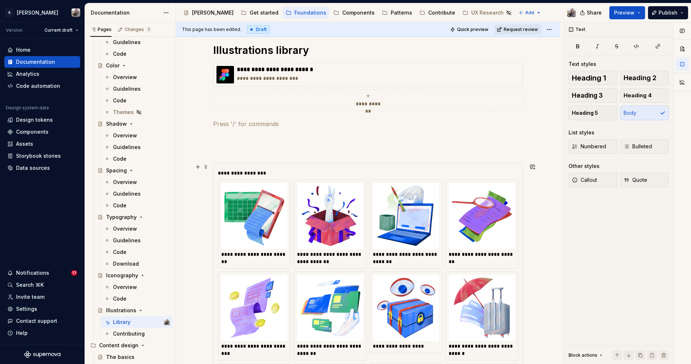
click at [236, 149] on p at bounding box center [368, 150] width 310 height 9
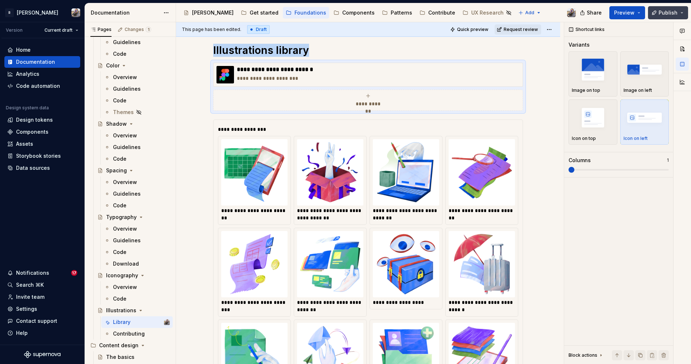
click at [665, 12] on span "Publish" at bounding box center [667, 12] width 19 height 7
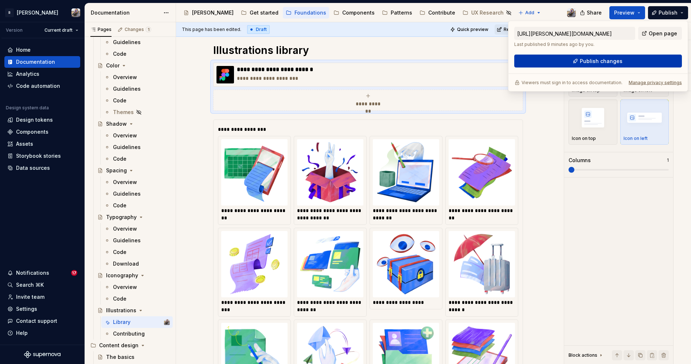
click at [648, 58] on button "Publish changes" at bounding box center [598, 61] width 168 height 13
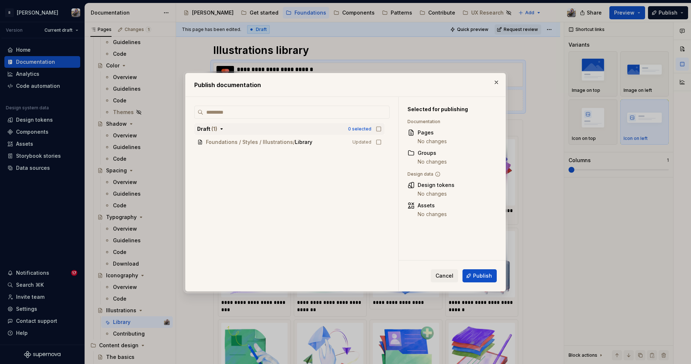
click at [377, 134] on button "Draft ( 1 ) 0 selected" at bounding box center [289, 129] width 190 height 12
click at [378, 129] on icon "button" at bounding box center [379, 129] width 6 height 6
click at [476, 275] on span "Publish" at bounding box center [482, 275] width 19 height 7
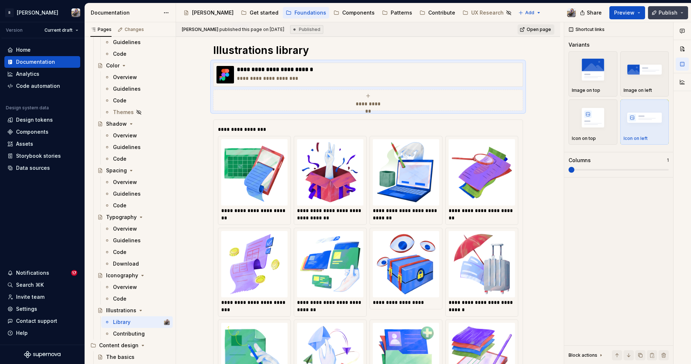
click at [672, 13] on span "Publish" at bounding box center [667, 12] width 19 height 7
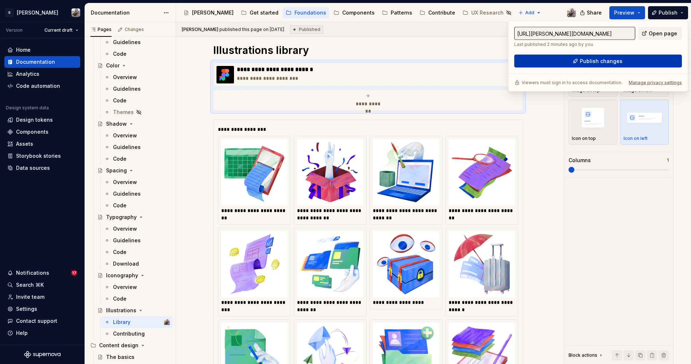
click at [610, 62] on span "Publish changes" at bounding box center [601, 61] width 43 height 7
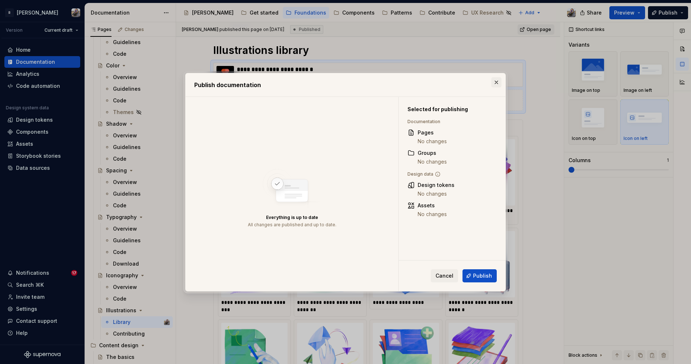
click at [496, 82] on button "button" at bounding box center [496, 82] width 10 height 10
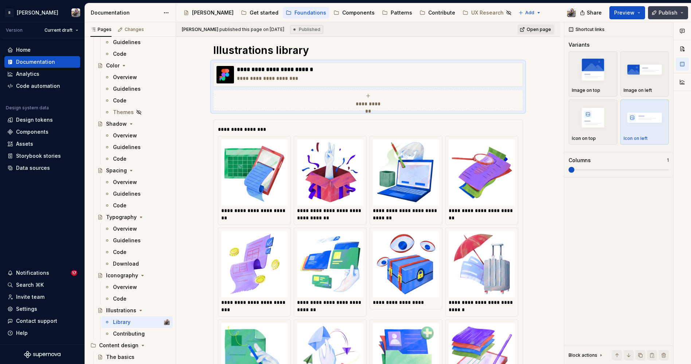
click at [664, 11] on span "Publish" at bounding box center [667, 12] width 19 height 7
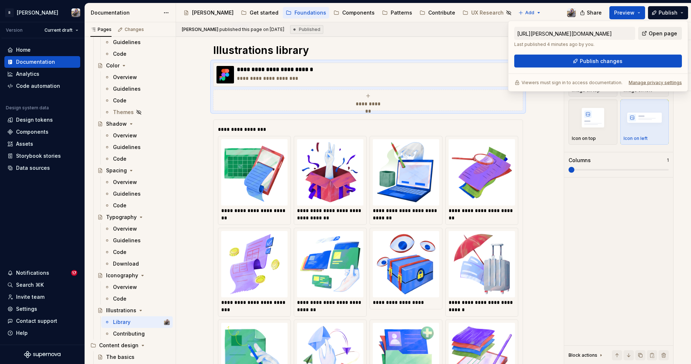
click at [652, 31] on span "Open page" at bounding box center [662, 33] width 28 height 7
type textarea "*"
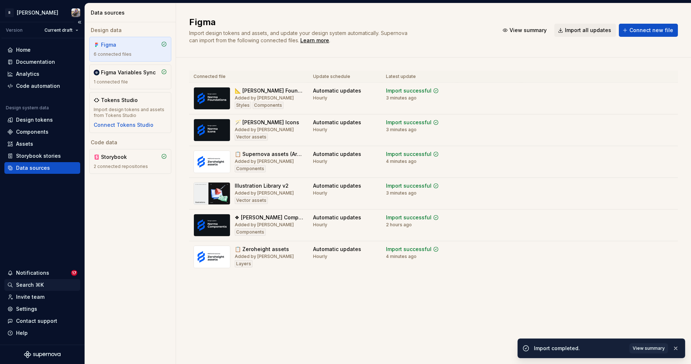
click at [36, 284] on div "Search ⌘K" at bounding box center [30, 284] width 28 height 7
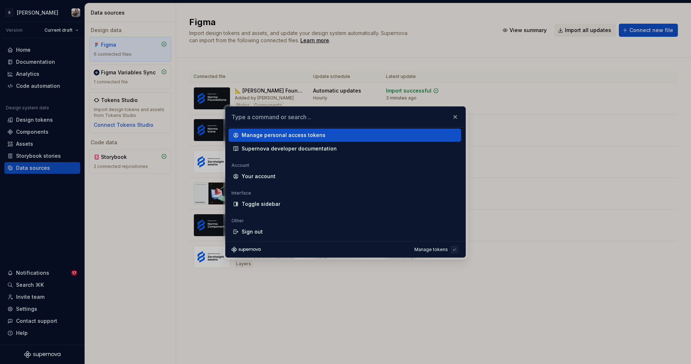
scroll to position [933, 0]
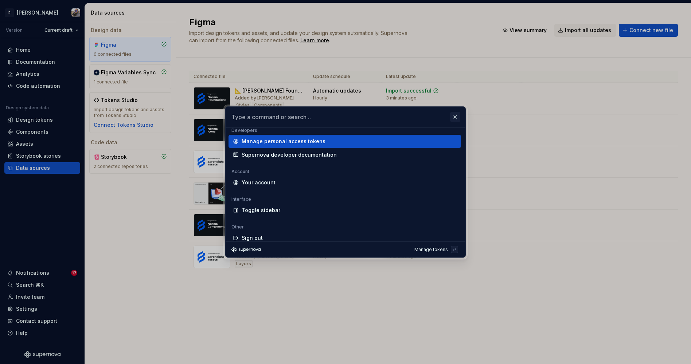
click at [451, 120] on button "button" at bounding box center [455, 117] width 10 height 10
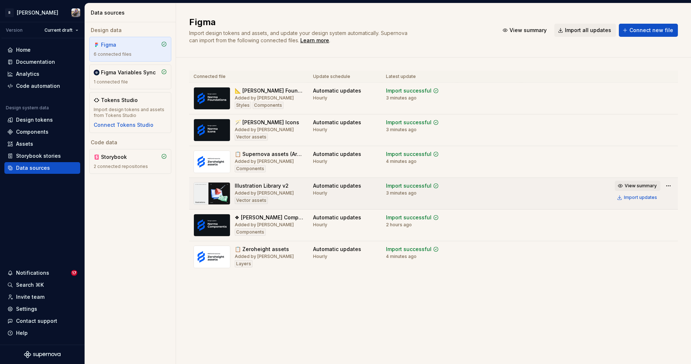
click at [637, 189] on button "View summary" at bounding box center [637, 186] width 46 height 10
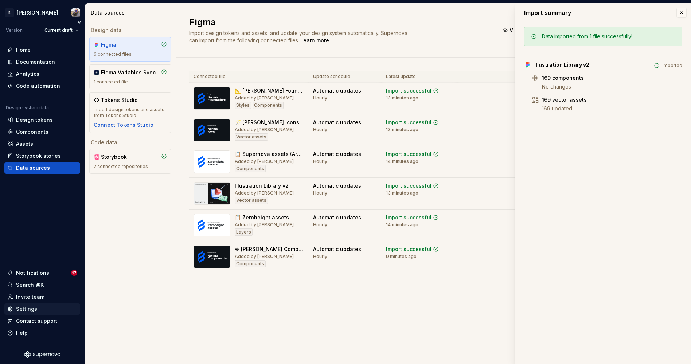
click at [28, 309] on div "Settings" at bounding box center [26, 308] width 21 height 7
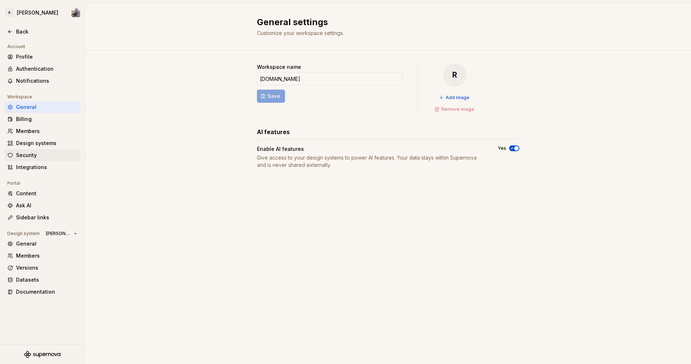
click at [36, 151] on div "Security" at bounding box center [42, 155] width 76 height 12
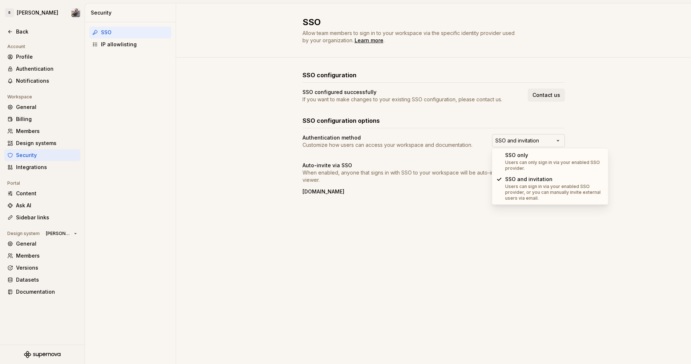
click at [558, 142] on html "R Norma Back Account Profile Authentication Notifications Workspace General Bil…" at bounding box center [345, 182] width 691 height 364
click at [534, 146] on html "R Norma Back Account Profile Authentication Notifications Workspace General Bil…" at bounding box center [345, 182] width 691 height 364
click at [622, 140] on html "R Norma Back Account Profile Authentication Notifications Workspace General Bil…" at bounding box center [345, 182] width 691 height 364
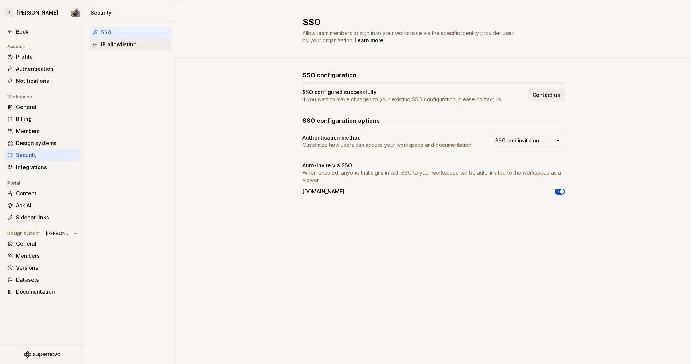
click at [121, 39] on div "IP allowlisting" at bounding box center [130, 45] width 82 height 12
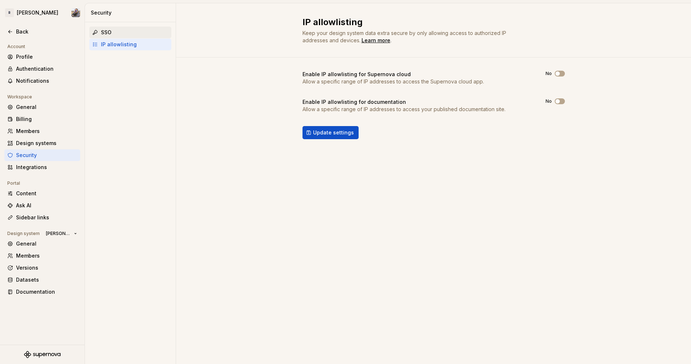
click at [126, 32] on div "SSO" at bounding box center [134, 32] width 67 height 7
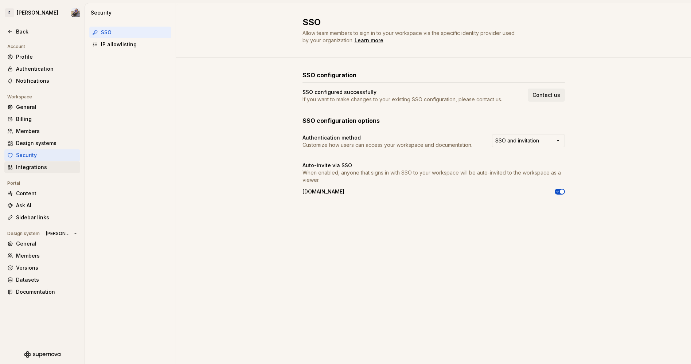
click at [34, 168] on div "Integrations" at bounding box center [46, 167] width 61 height 7
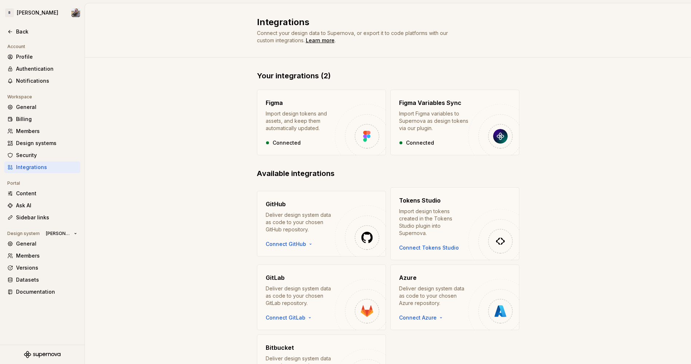
scroll to position [56, 0]
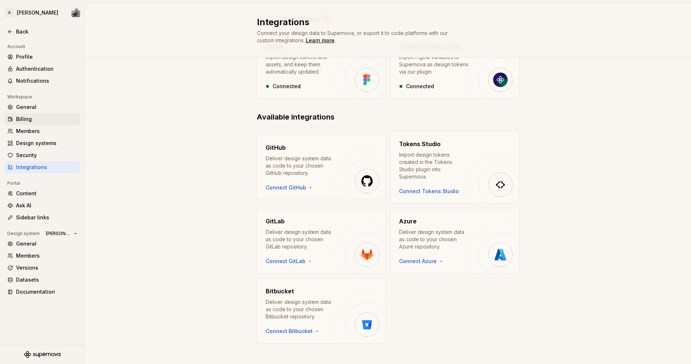
click at [26, 122] on div "Billing" at bounding box center [46, 118] width 61 height 7
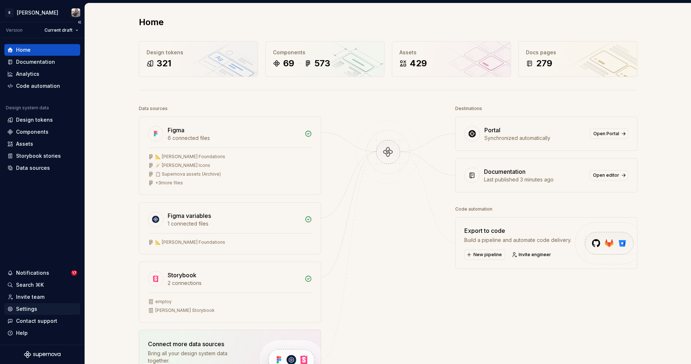
click at [33, 309] on div "Settings" at bounding box center [26, 308] width 21 height 7
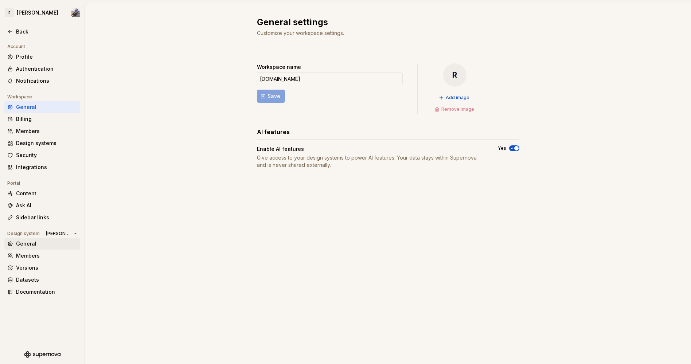
click at [43, 245] on div "General" at bounding box center [46, 243] width 61 height 7
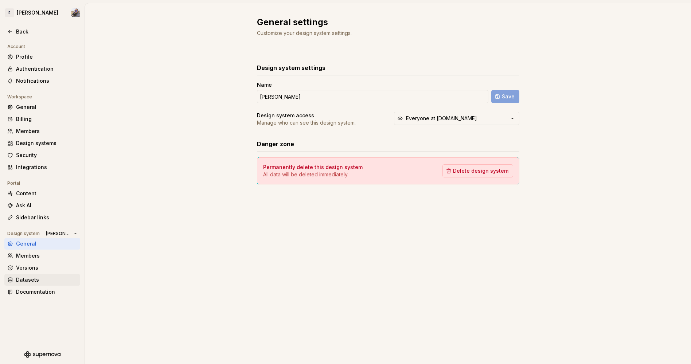
click at [40, 277] on div "Datasets" at bounding box center [46, 279] width 61 height 7
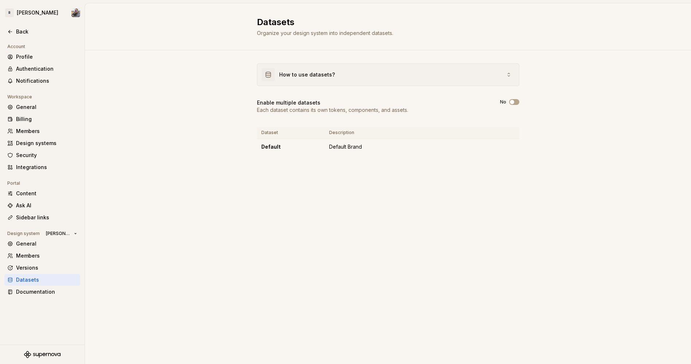
click at [337, 74] on div "How to use datasets?" at bounding box center [388, 75] width 262 height 22
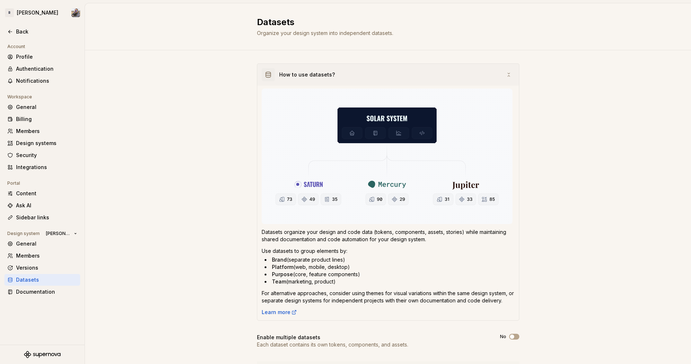
click at [335, 74] on div "How to use datasets?" at bounding box center [388, 75] width 262 height 22
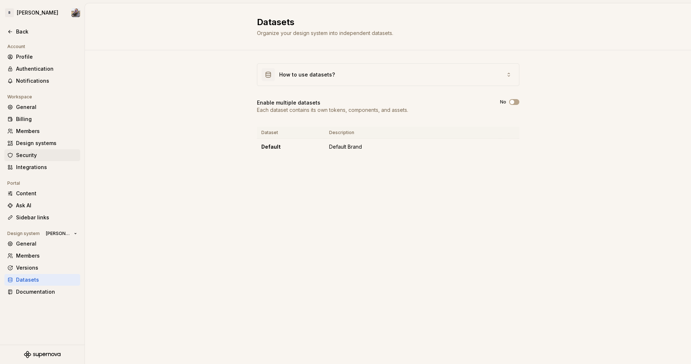
click at [39, 158] on div "Security" at bounding box center [46, 155] width 61 height 7
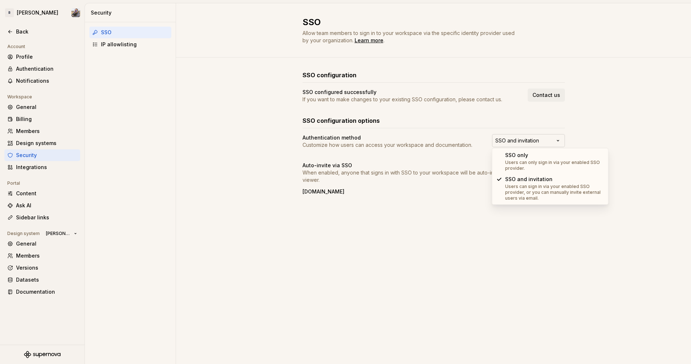
click at [518, 137] on html "[PERSON_NAME] Back Account Profile Authentication Notifications Workspace Gener…" at bounding box center [345, 182] width 691 height 364
click at [335, 248] on html "[PERSON_NAME] Back Account Profile Authentication Notifications Workspace Gener…" at bounding box center [345, 182] width 691 height 364
click at [226, 180] on div "SSO configuration SSO configured successfully If you want to make changes to yo…" at bounding box center [433, 140] width 515 height 165
